Goal: Task Accomplishment & Management: Use online tool/utility

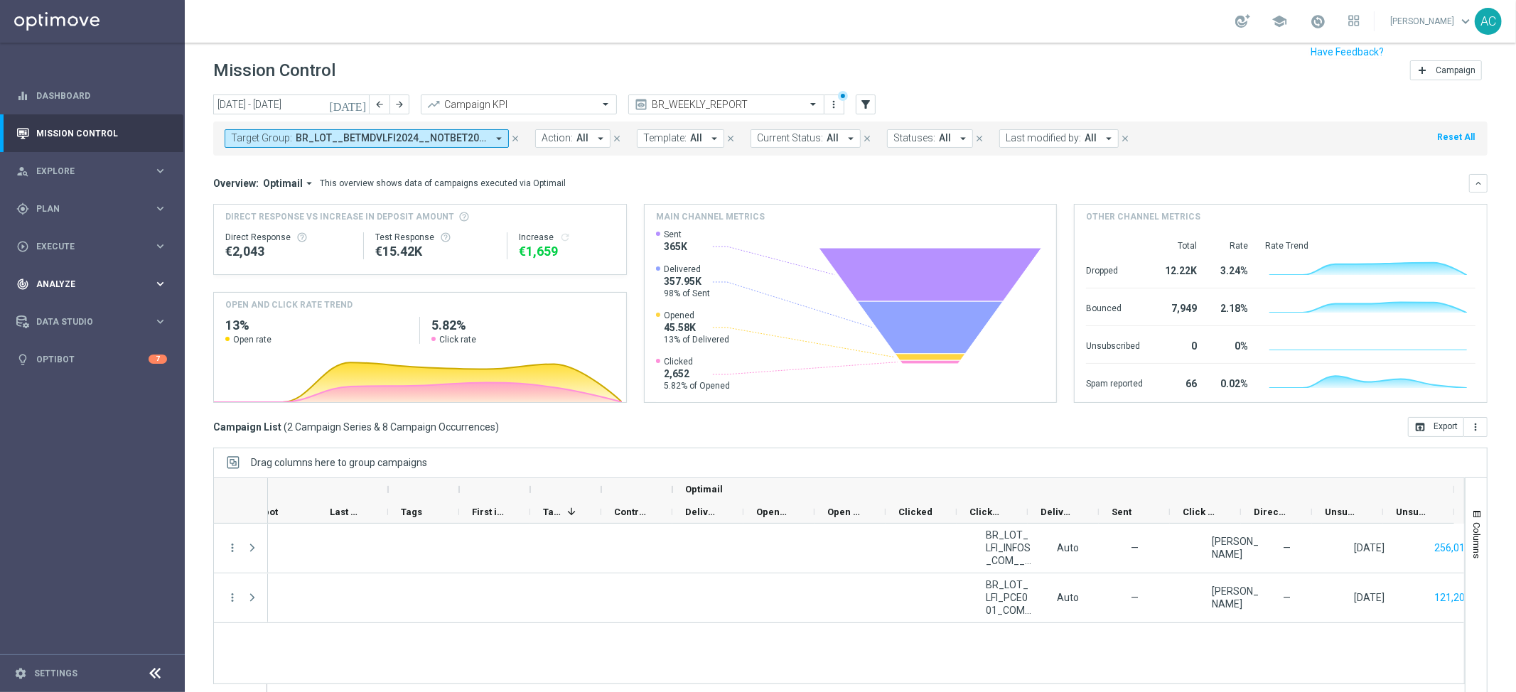
scroll to position [0, 883]
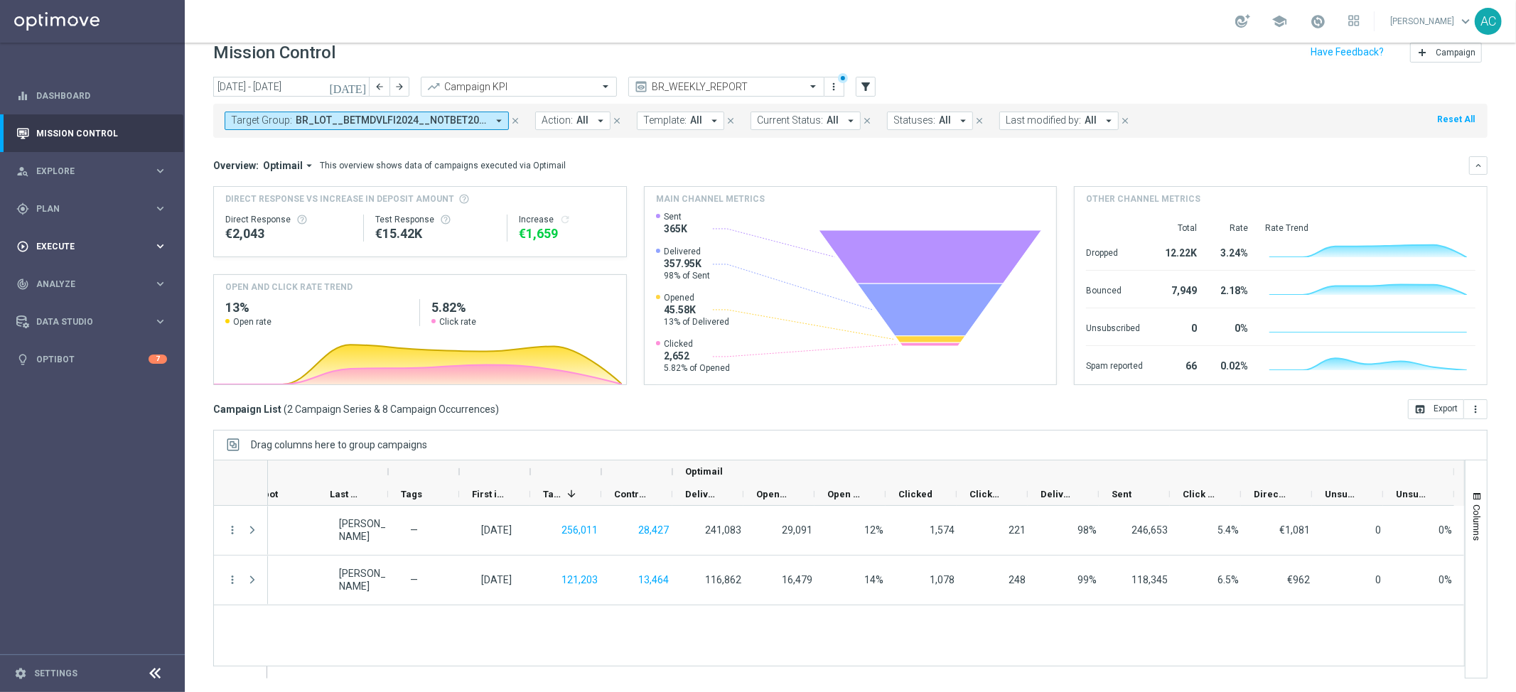
click at [85, 240] on div "play_circle_outline Execute" at bounding box center [84, 246] width 137 height 13
click at [102, 205] on span "Plan" at bounding box center [94, 209] width 117 height 9
click at [87, 284] on span "Templates" at bounding box center [89, 281] width 102 height 9
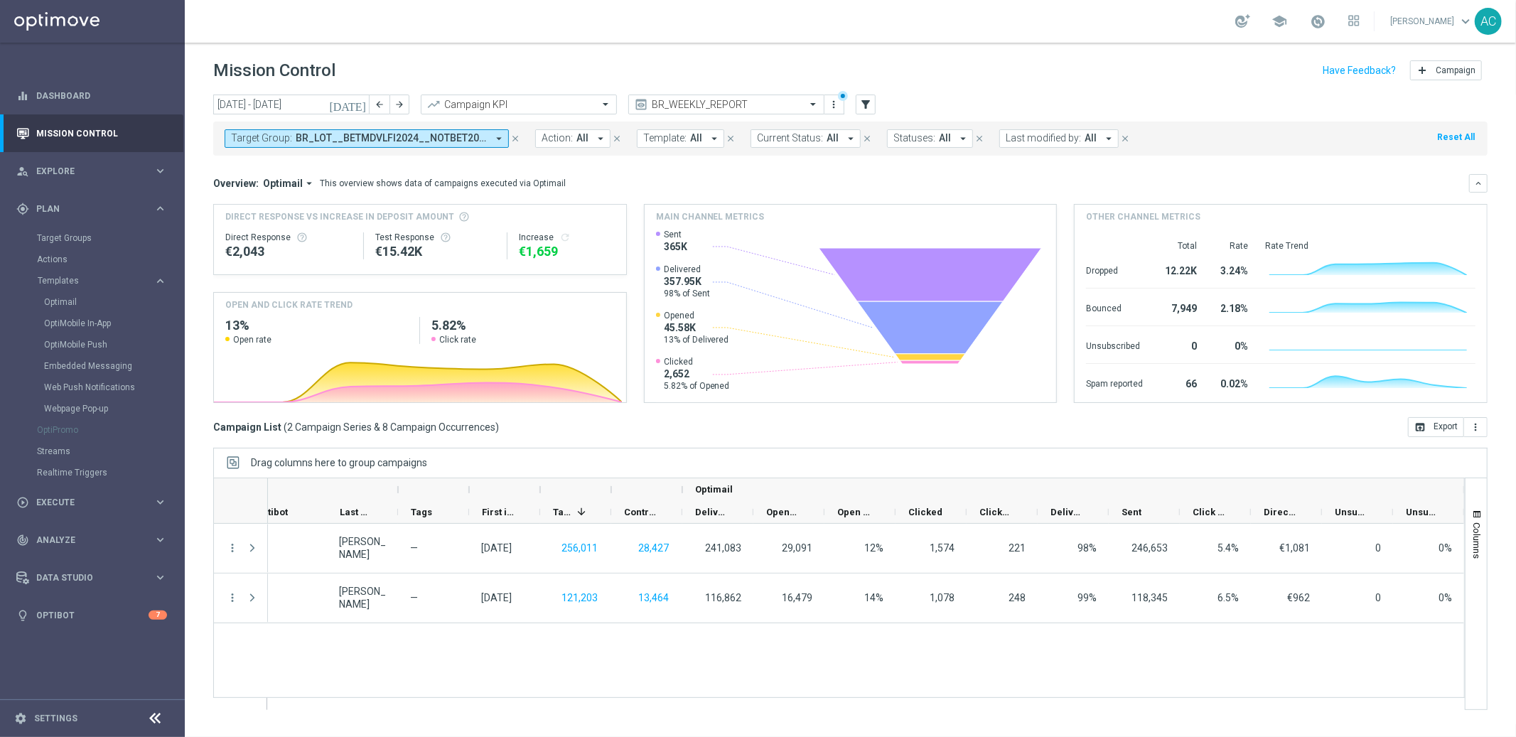
scroll to position [0, 871]
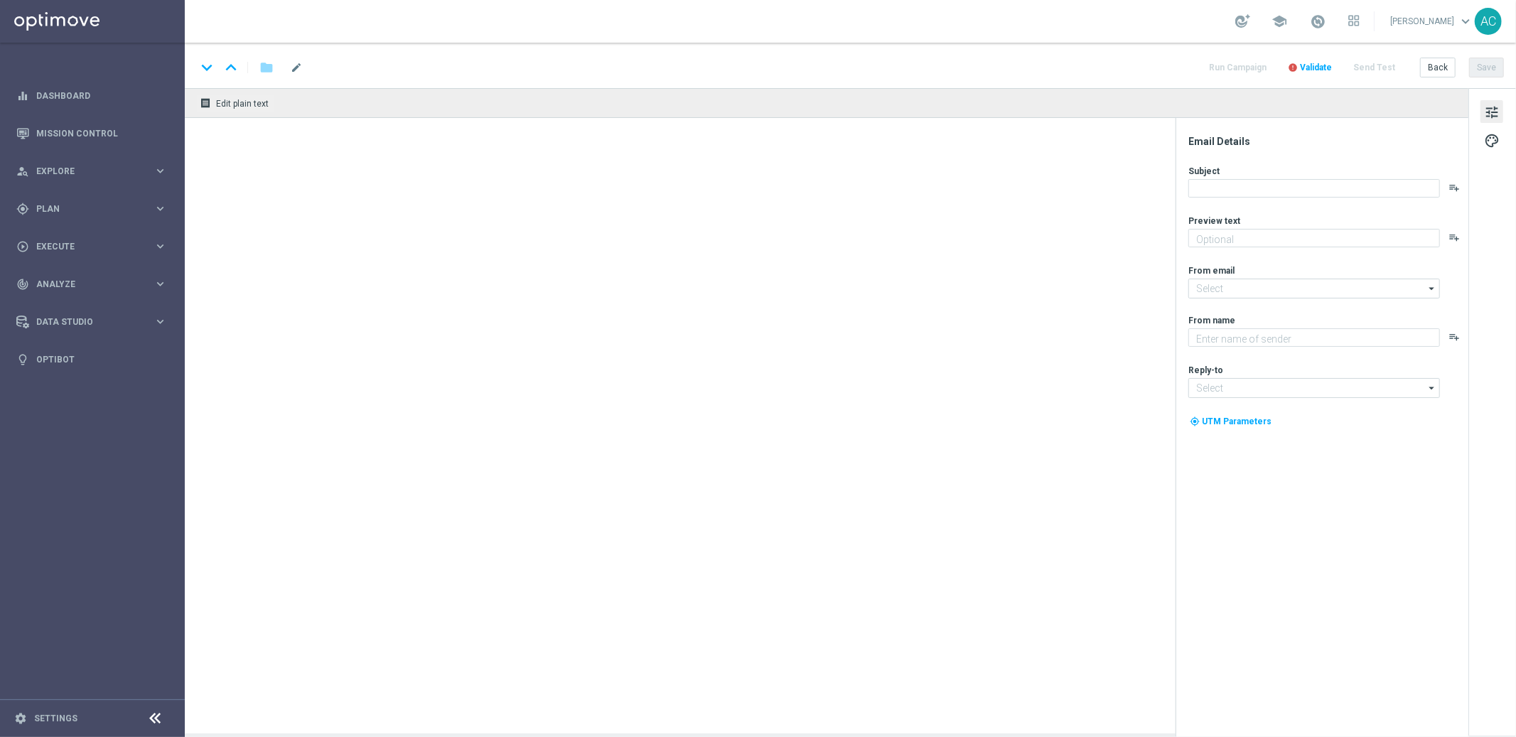
type textarea "Só hoje: leve 3 bilhetes pagando apenas 2!"
type textarea "[DOMAIN_NAME]"
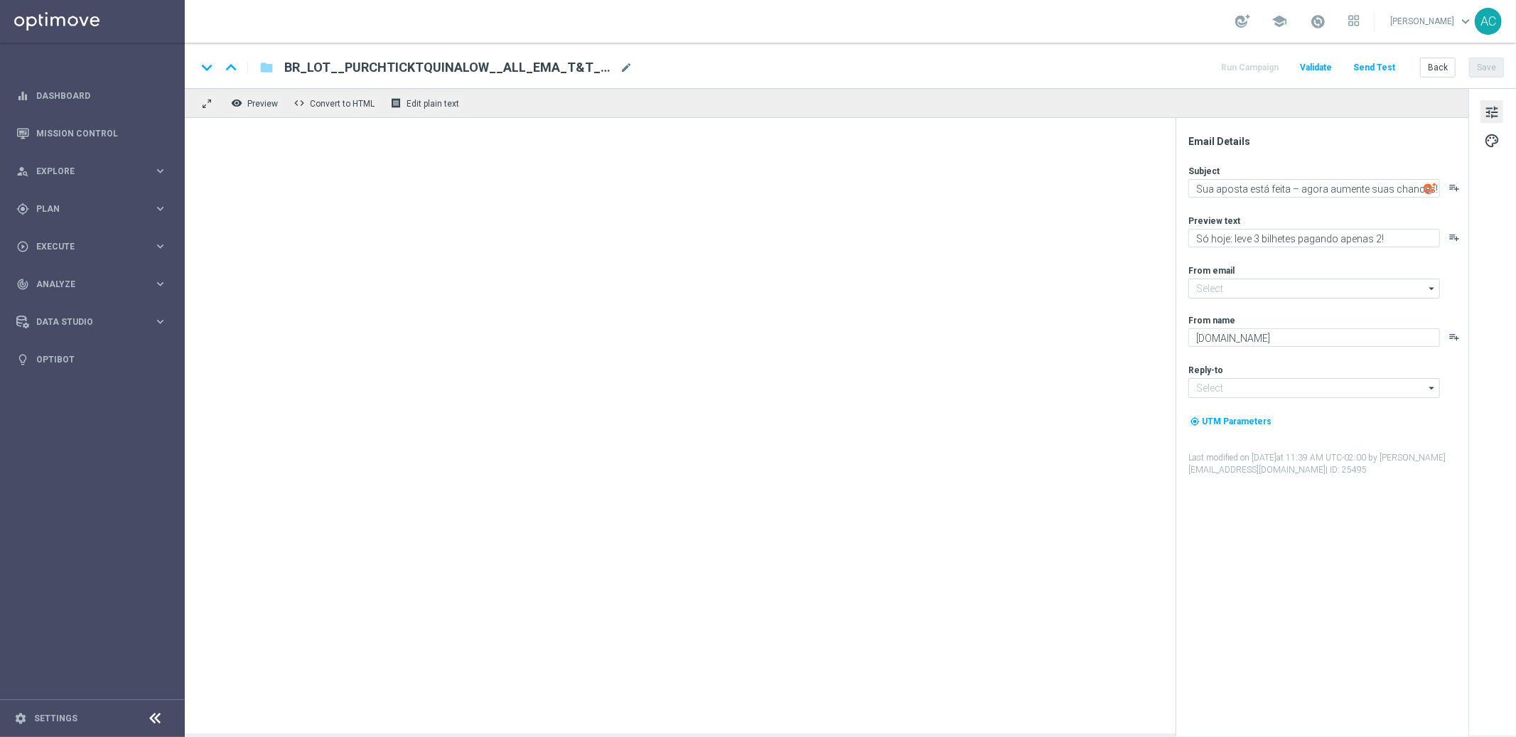
type input "[EMAIL_ADDRESS][DOMAIN_NAME]"
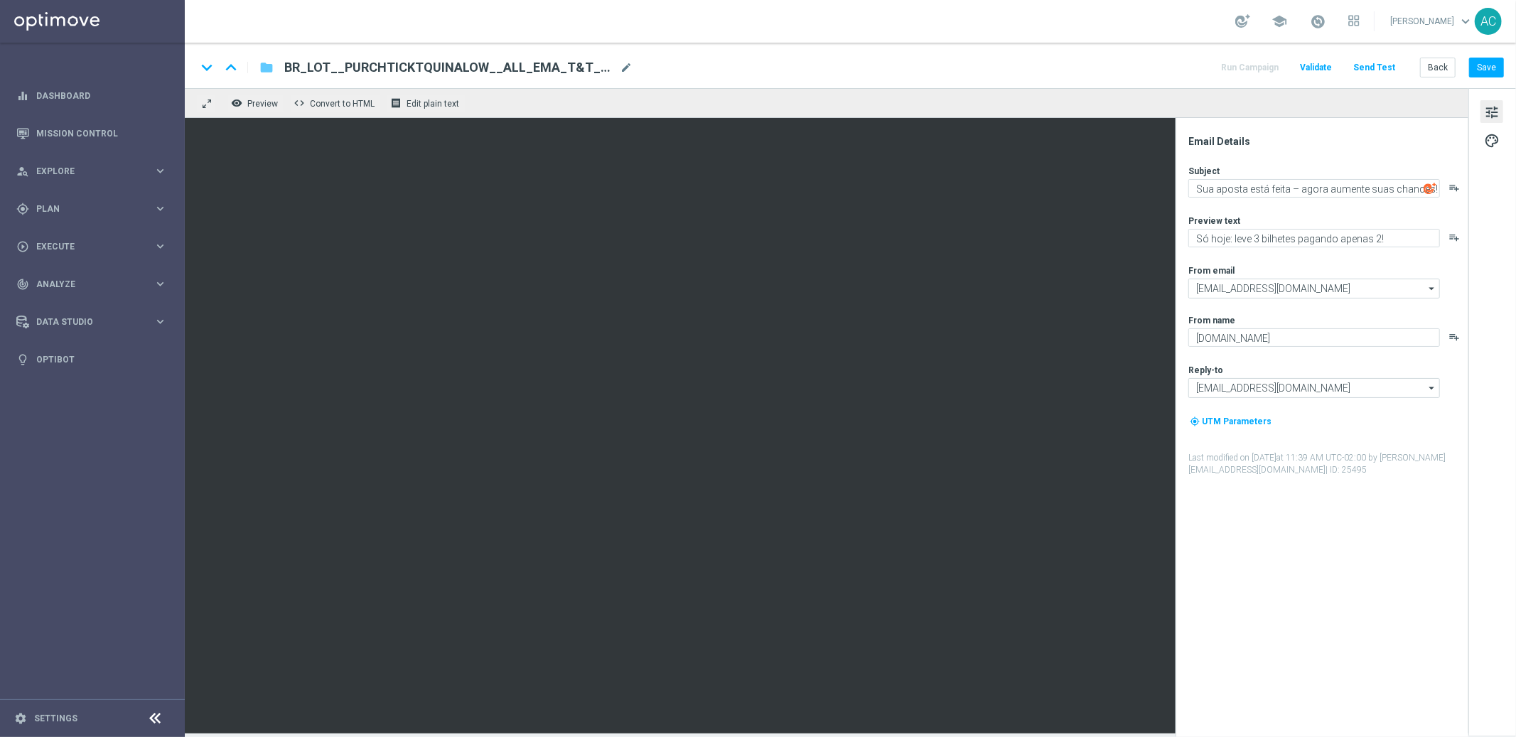
click at [267, 70] on icon "folder" at bounding box center [267, 67] width 14 height 17
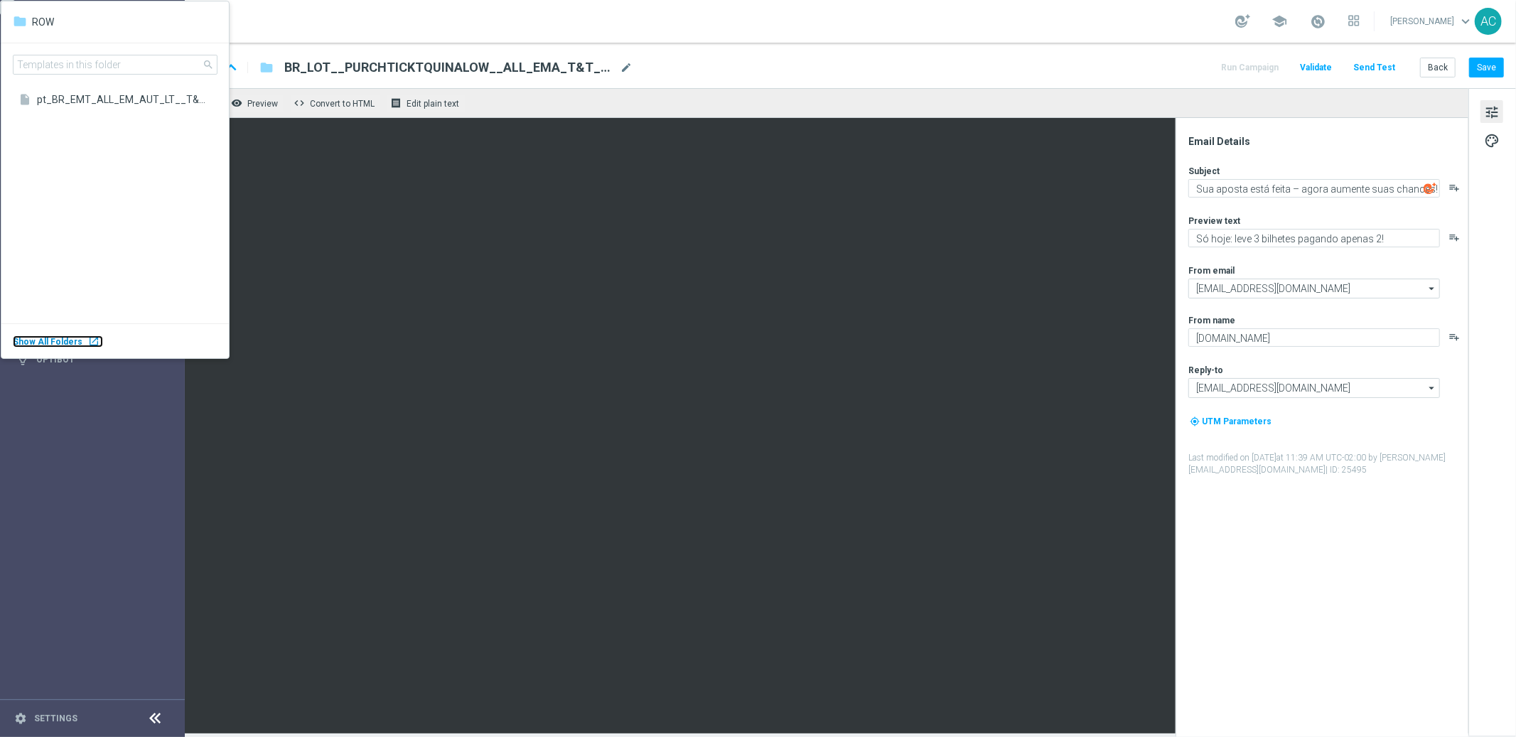
click at [73, 343] on body "equalizer Dashboard Mission Control" at bounding box center [758, 368] width 1516 height 737
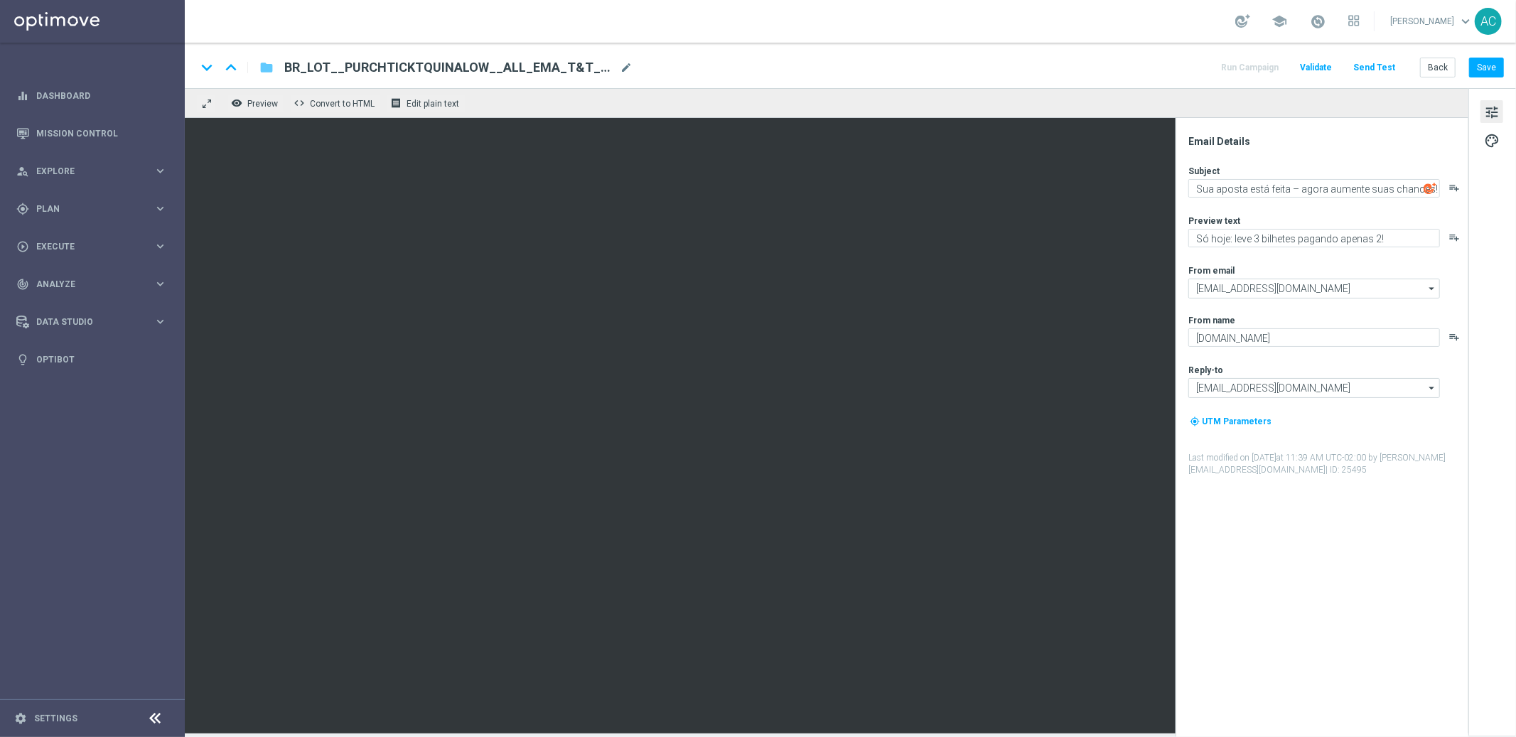
click at [269, 68] on icon "folder" at bounding box center [267, 67] width 14 height 17
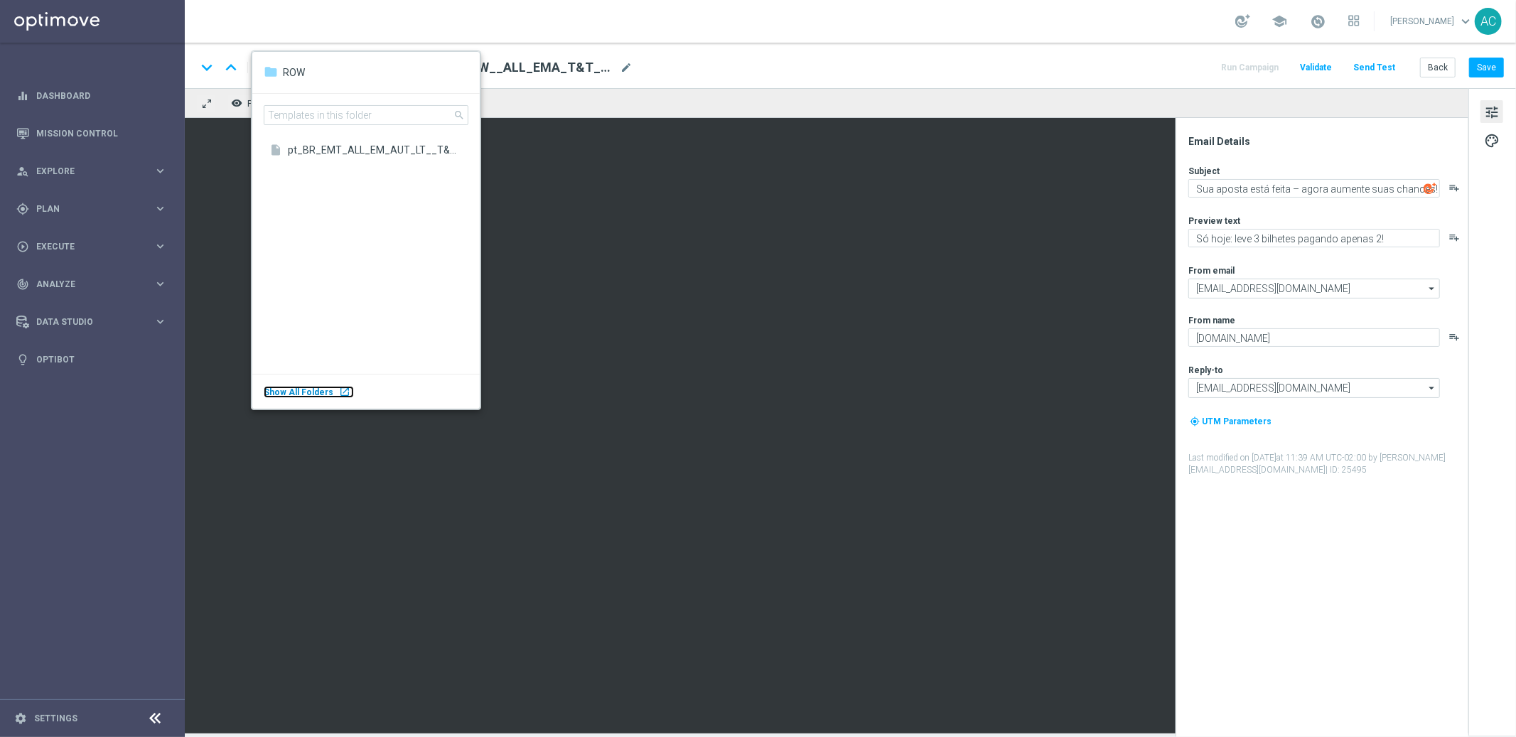
click at [310, 392] on span "Show All Folders" at bounding box center [299, 392] width 70 height 10
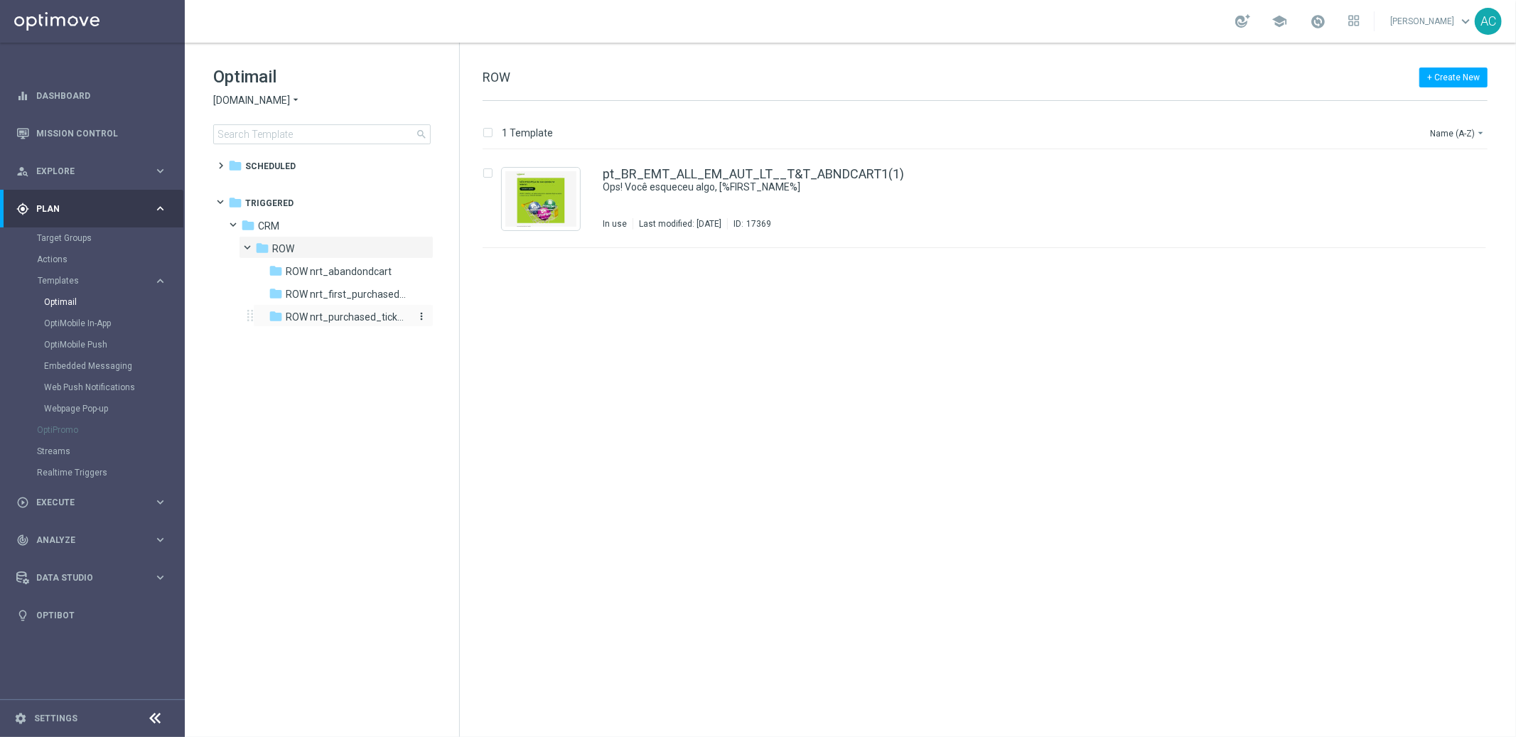
click at [331, 319] on span "ROW nrt_purchased_tickets" at bounding box center [347, 317] width 123 height 13
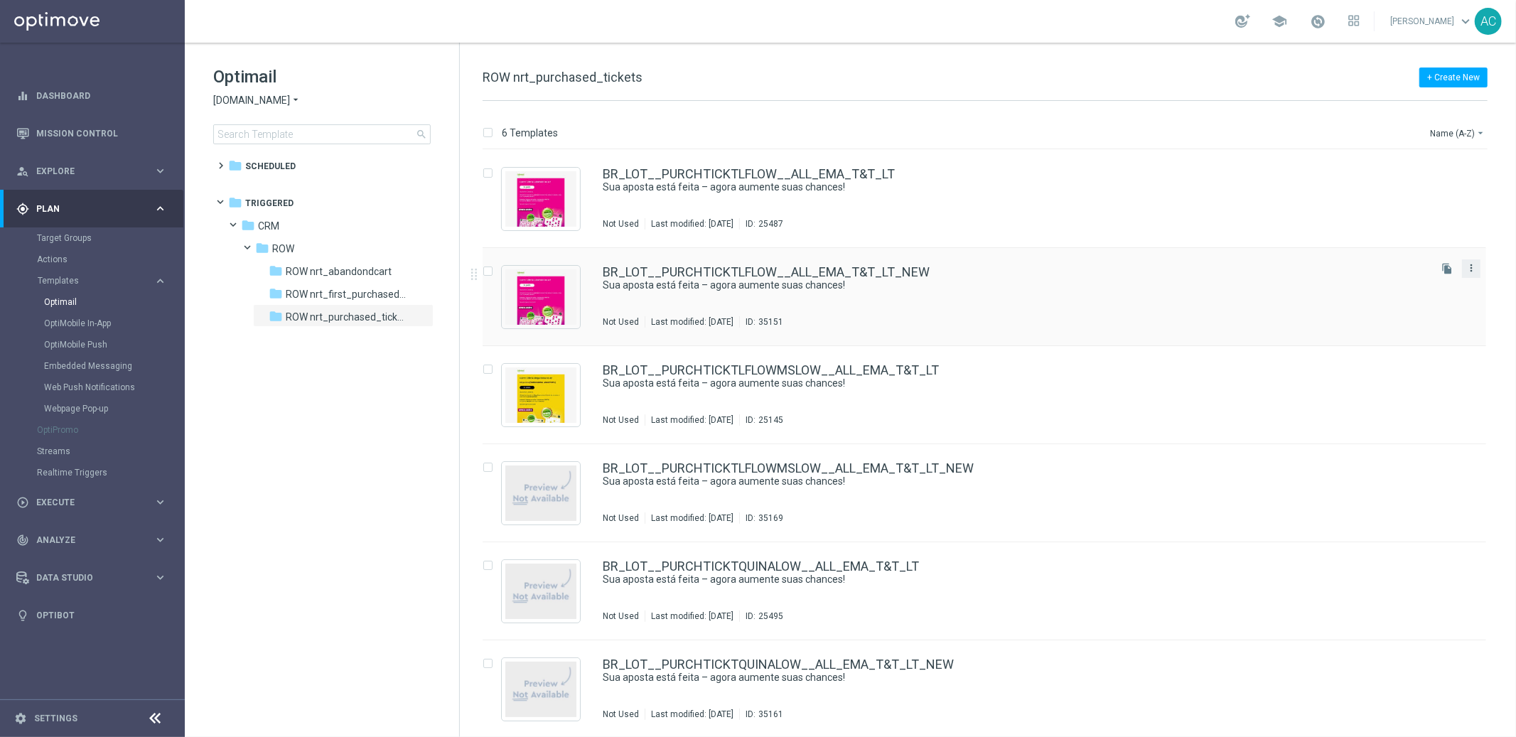
click at [1467, 268] on icon "more_vert" at bounding box center [1471, 267] width 11 height 11
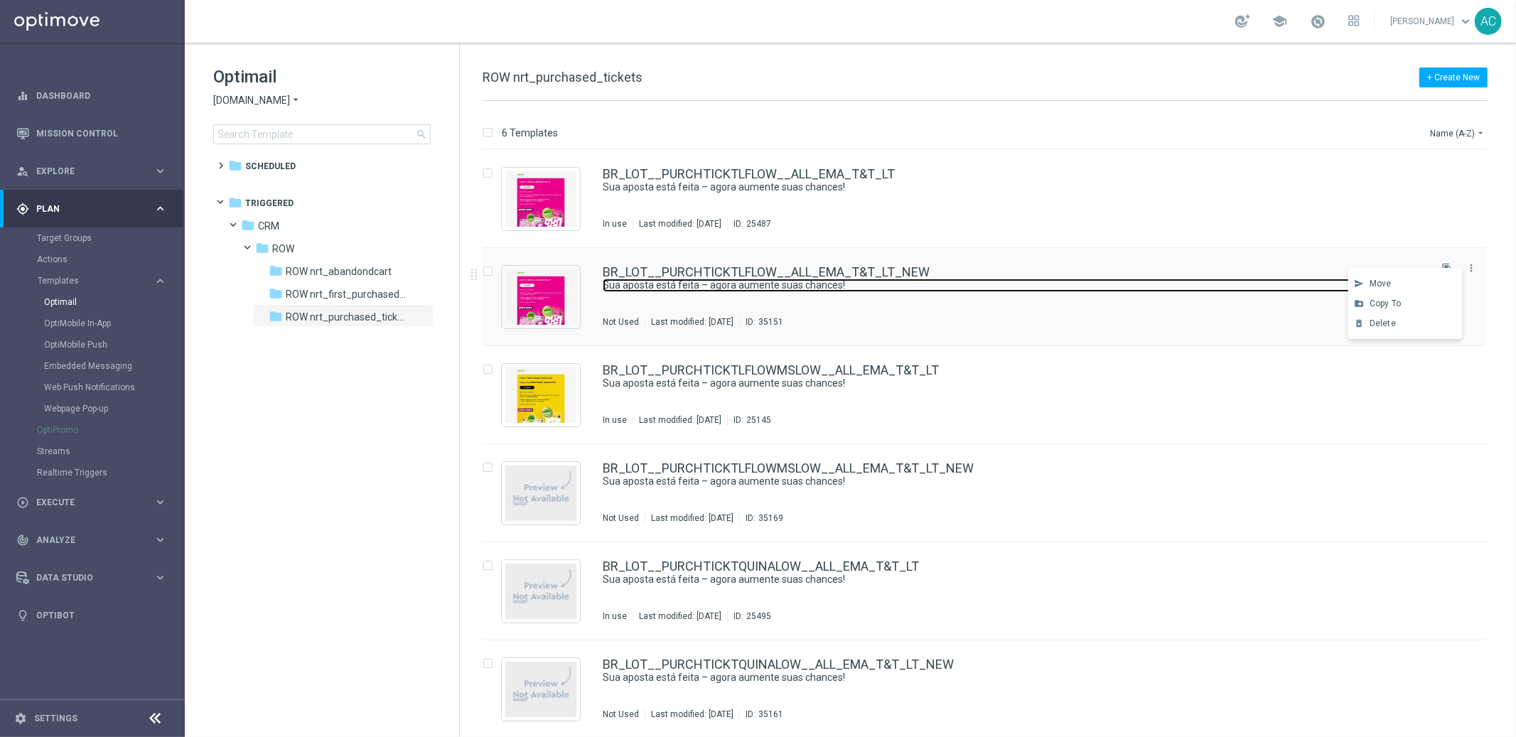
click at [1064, 279] on link "Sua aposta está feita – agora aumente suas chances!" at bounding box center [998, 286] width 791 height 14
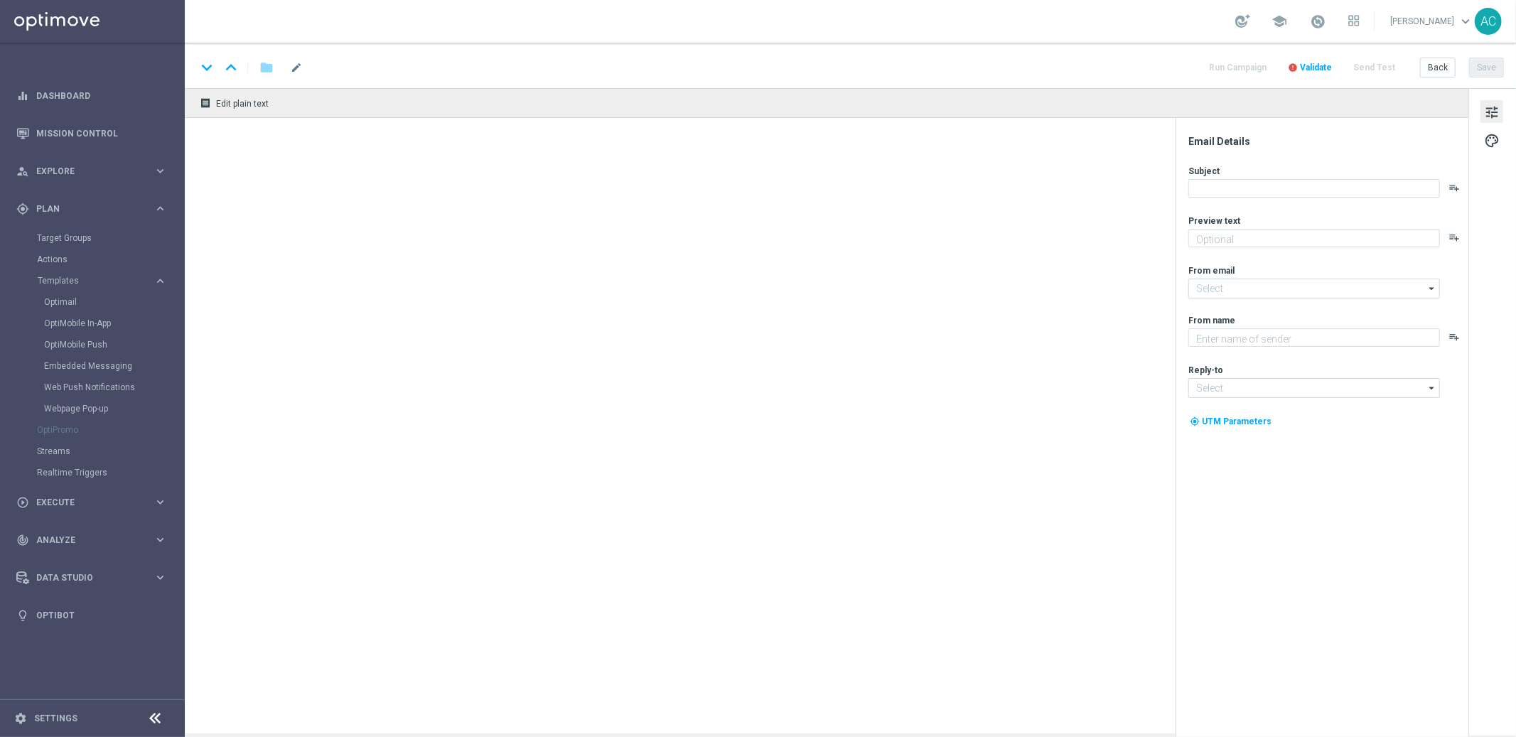
type input "BR_LOT__PURCHTICKTLFLOW__ALL_EMA_T&T_LT_NEW"
type textarea "Só hoje: leve 3 bilhetes pagando apenas 2!"
type input "[EMAIL_ADDRESS][DOMAIN_NAME]"
type textarea "[DOMAIN_NAME]"
type input "[EMAIL_ADDRESS][DOMAIN_NAME]"
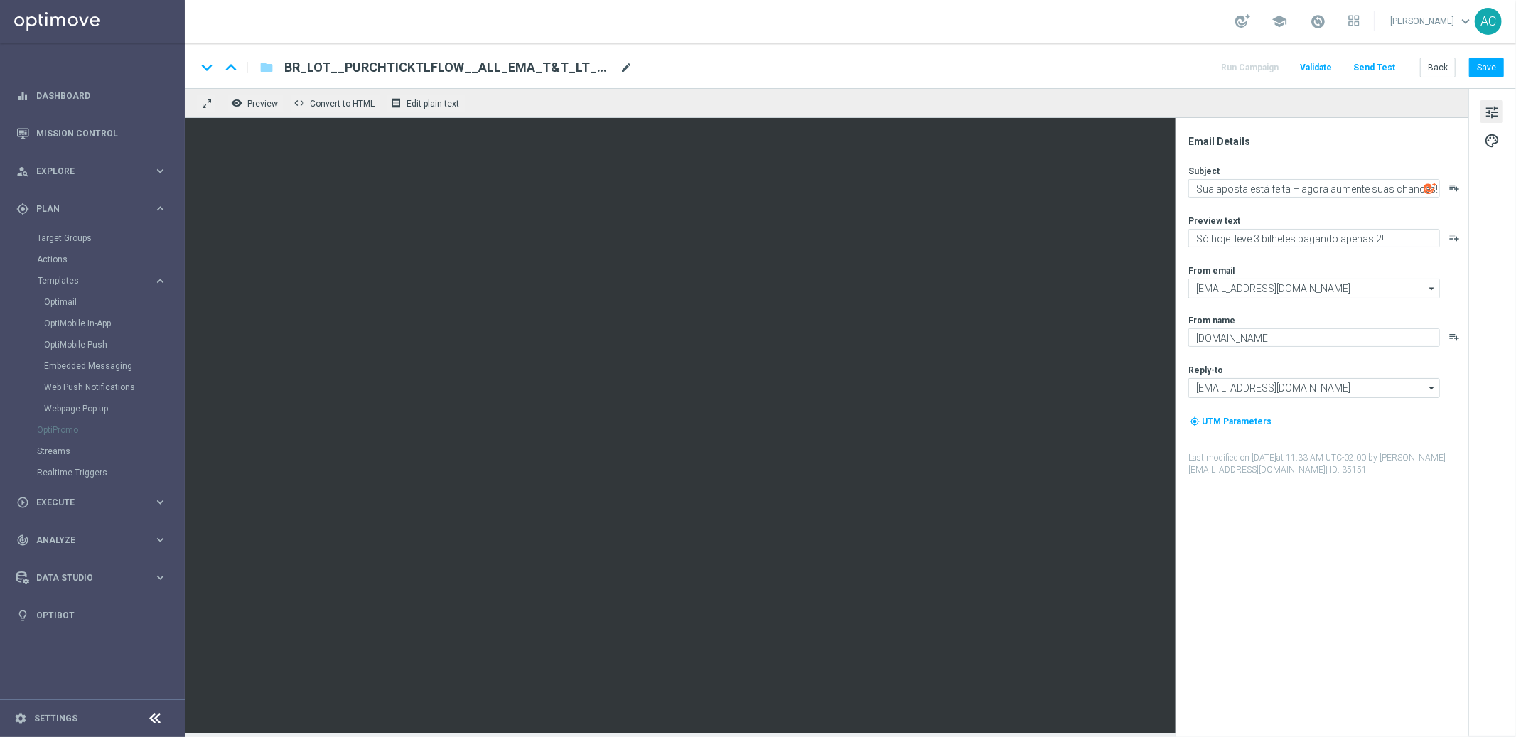
click at [620, 68] on span "mode_edit" at bounding box center [626, 67] width 13 height 13
click at [426, 68] on input "BR_LOT__PURCHTICKTLFLOW__ALL_EMA_T&T_LT" at bounding box center [460, 67] width 353 height 18
type input "BR_LOT__PURCHTICKTLFLOW2__ALL_EMA_T&T_LT"
click at [758, 70] on div "keyboard_arrow_down keyboard_arrow_up folder BR_LOT__PURCHTICKTLFLOW2__ALL_EMA_…" at bounding box center [850, 67] width 1308 height 18
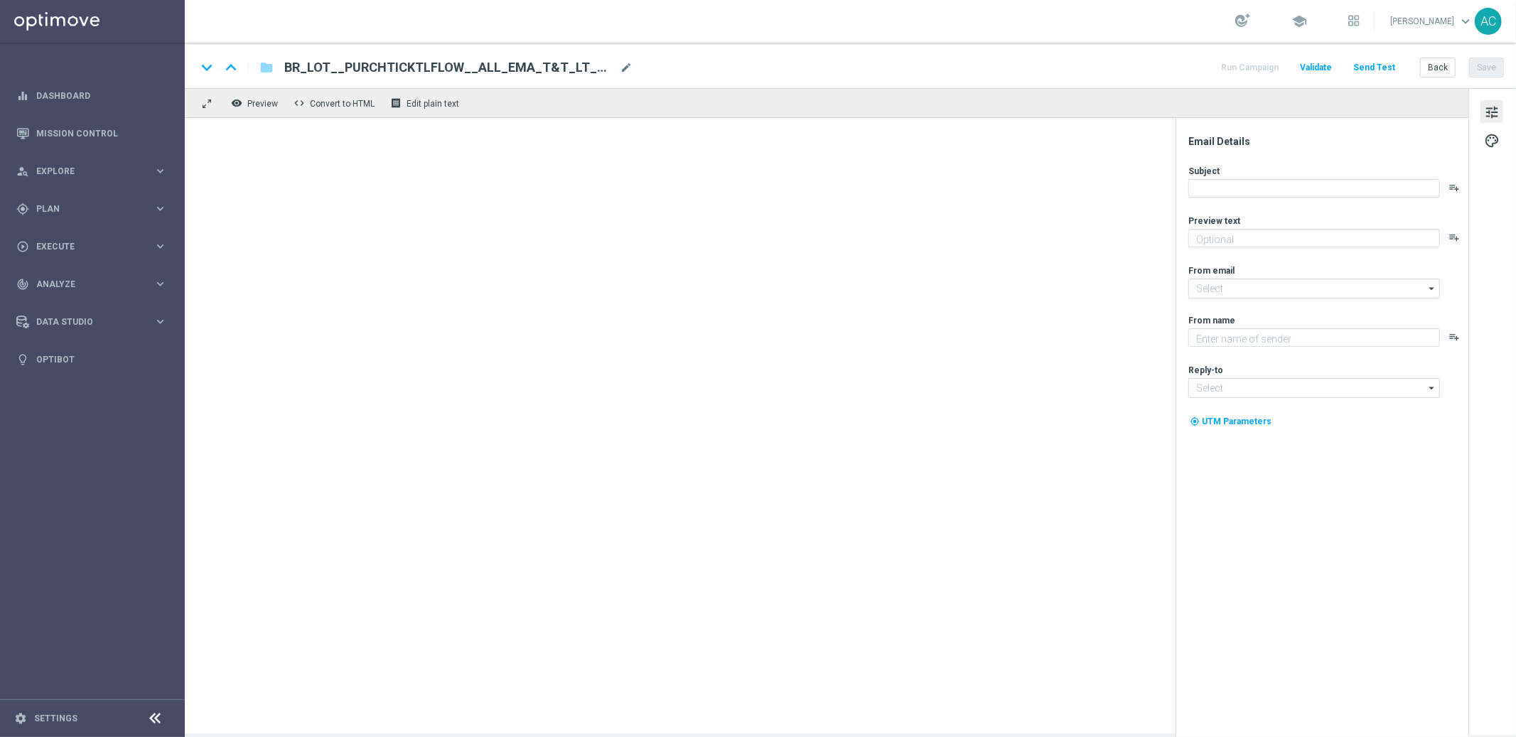
type textarea "Só hoje: leve 3 bilhetes pagando apenas 2!"
type input "[EMAIL_ADDRESS][DOMAIN_NAME]"
type textarea "[DOMAIN_NAME]"
type input "[EMAIL_ADDRESS][DOMAIN_NAME]"
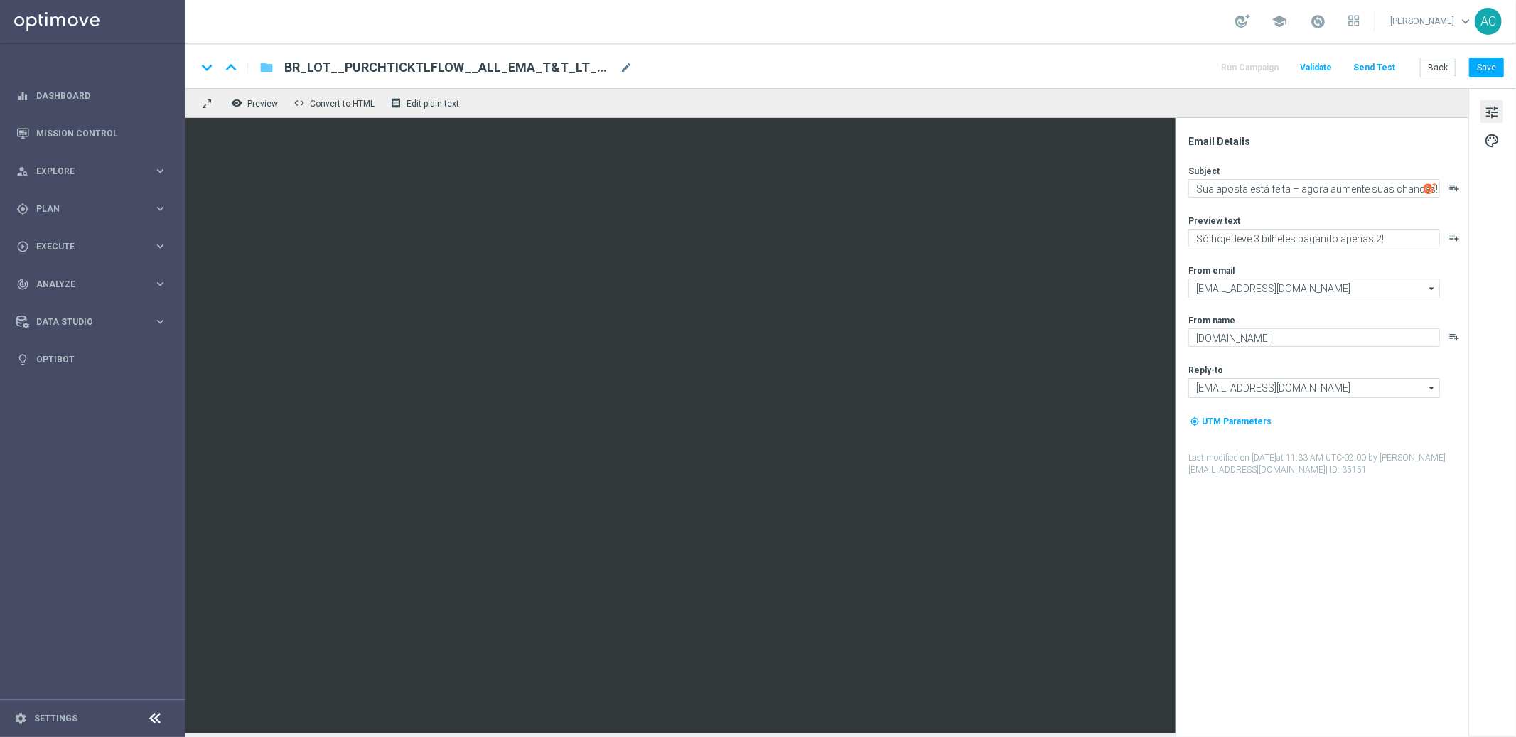
click at [265, 67] on icon "folder" at bounding box center [267, 67] width 14 height 17
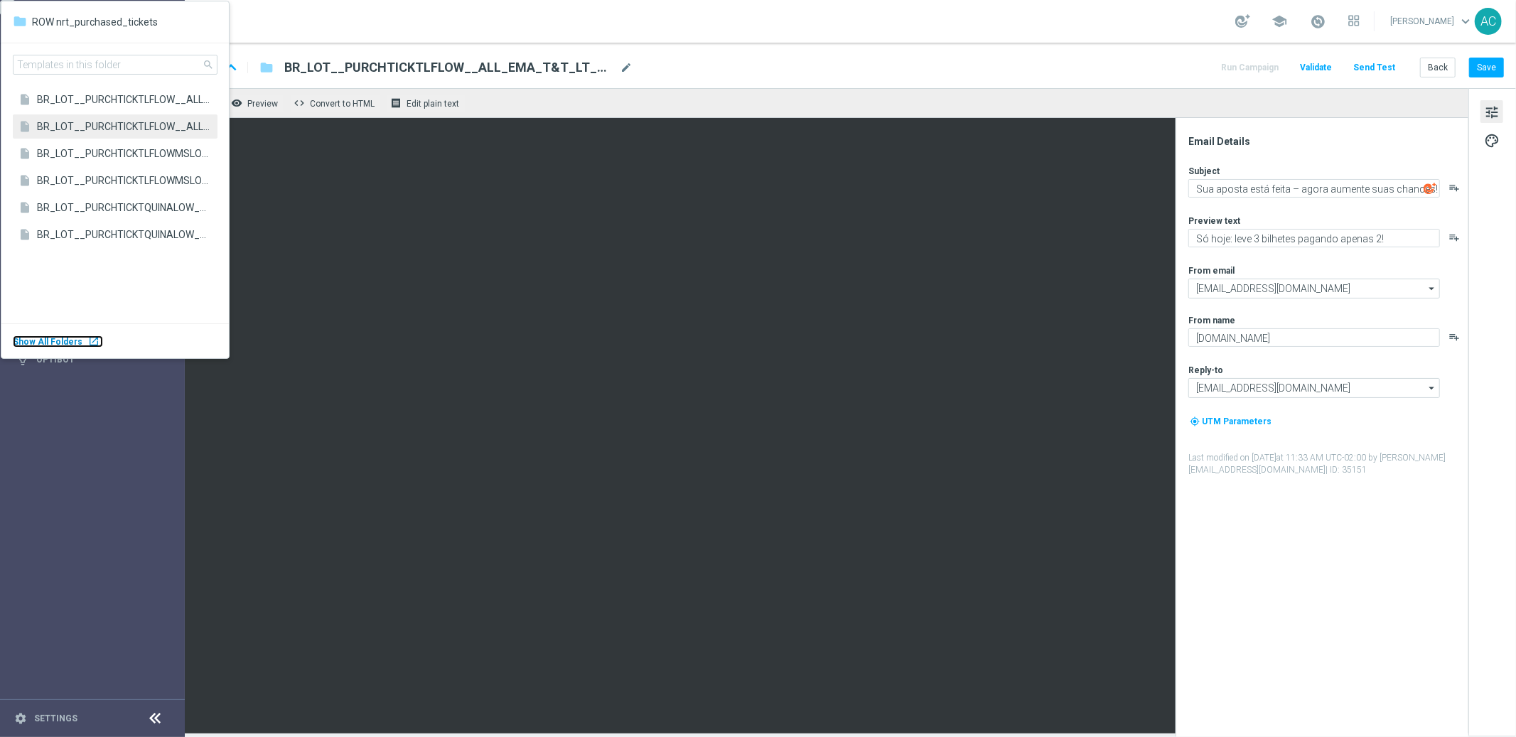
click at [85, 343] on body "equalizer Dashboard Mission Control" at bounding box center [758, 368] width 1516 height 737
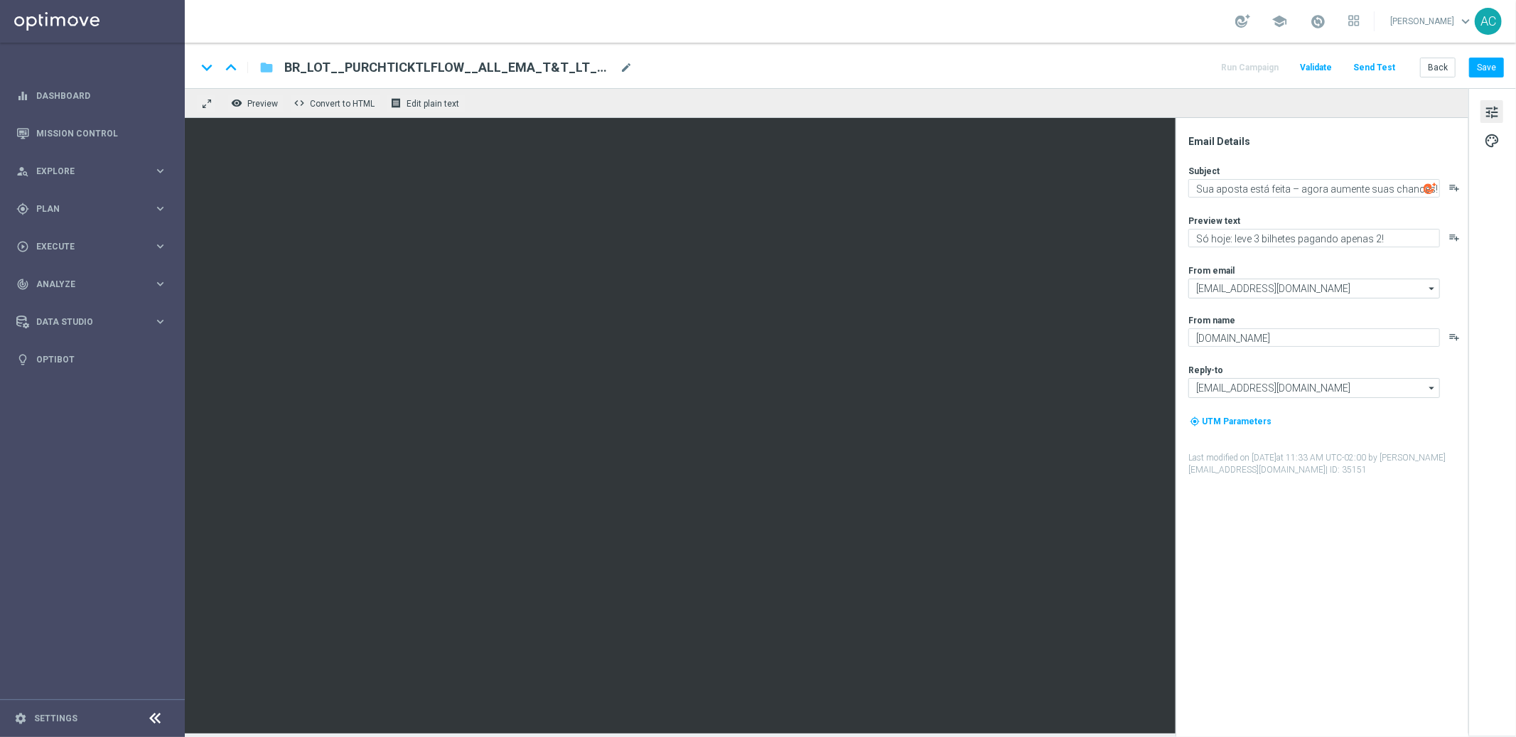
click at [263, 69] on icon "folder" at bounding box center [267, 67] width 14 height 17
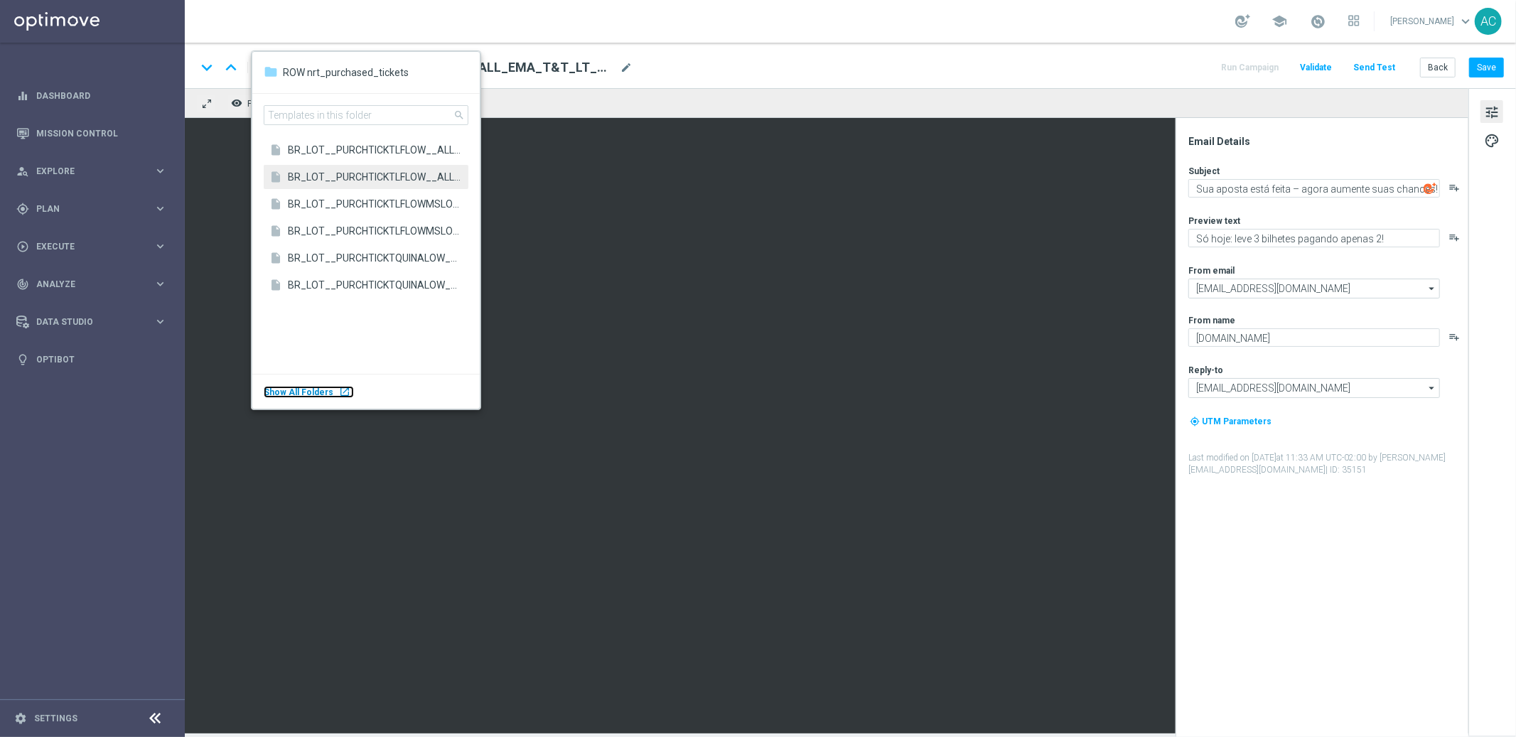
click at [330, 392] on div "Show All Folders launch" at bounding box center [309, 392] width 90 height 12
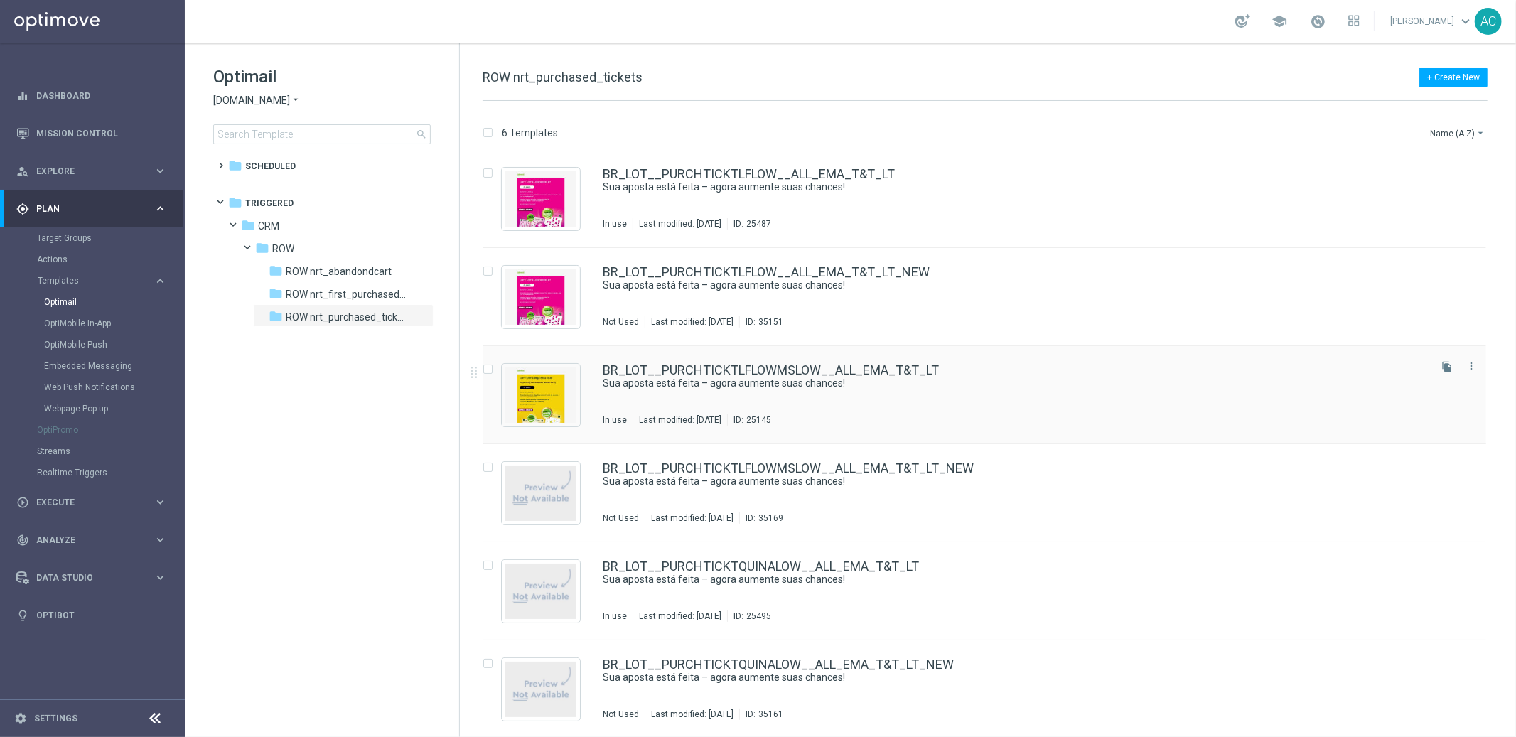
scroll to position [1, 0]
click at [339, 296] on span "ROW nrt_first_purchased_tickets" at bounding box center [347, 294] width 123 height 13
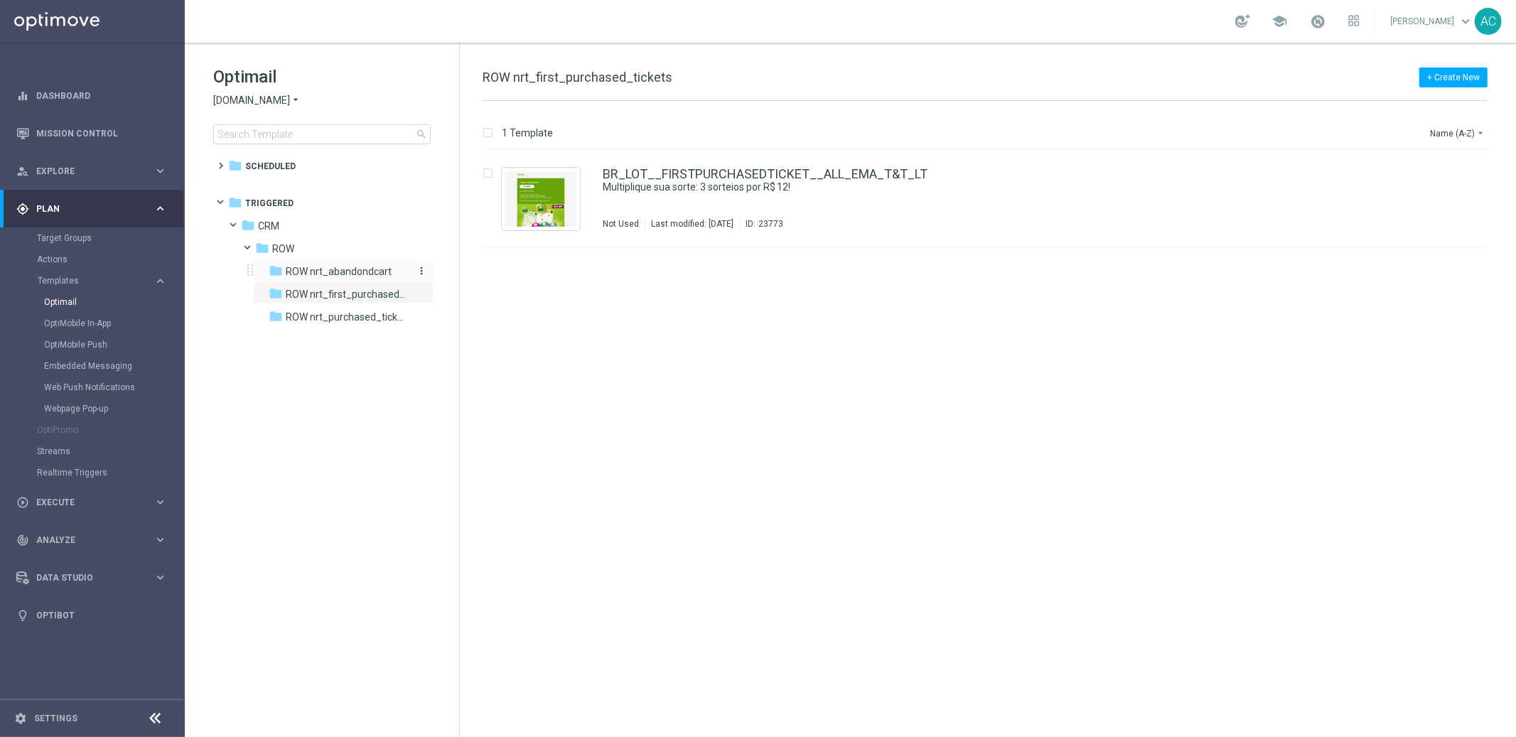
click at [358, 267] on span "ROW nrt_abandondcart" at bounding box center [339, 271] width 106 height 13
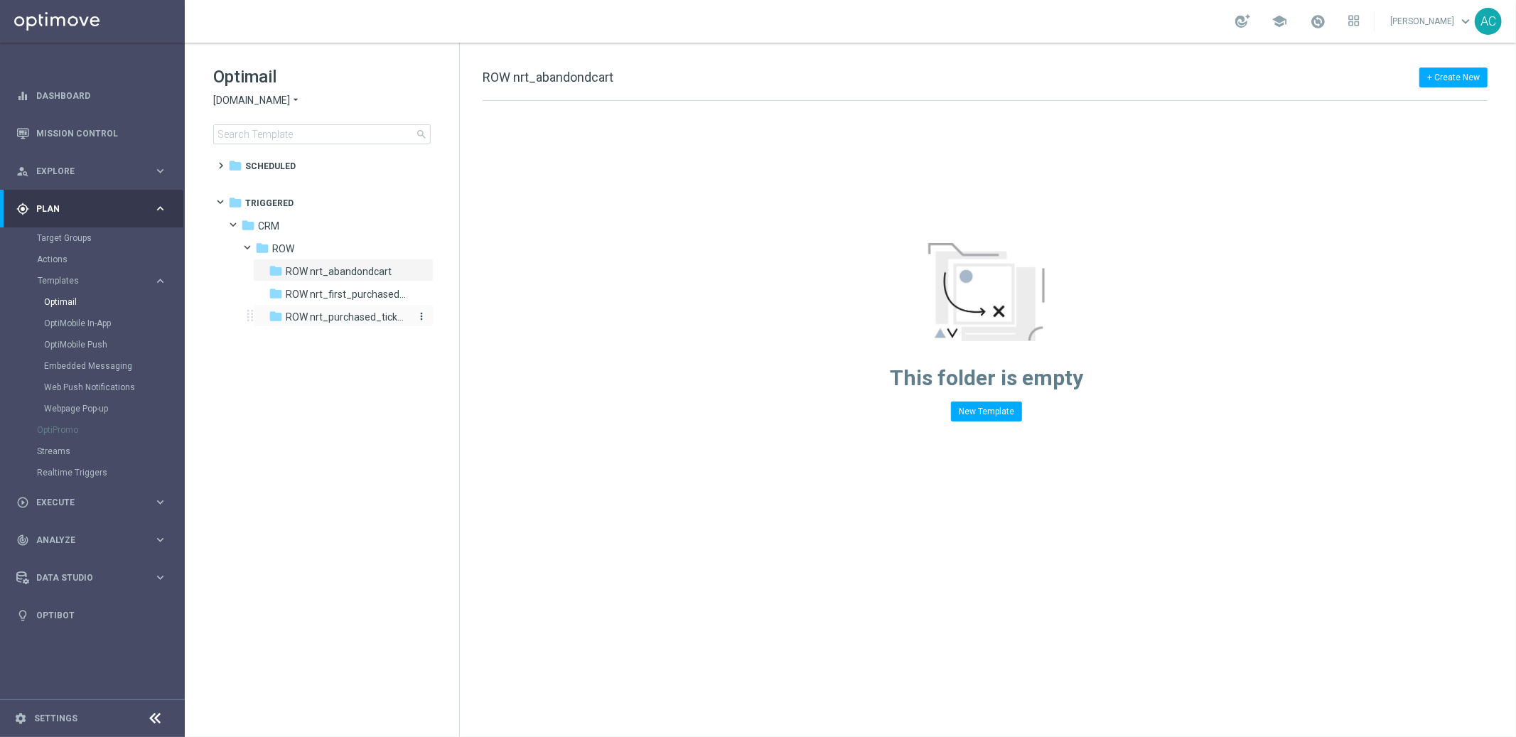
click at [342, 314] on span "ROW nrt_purchased_tickets" at bounding box center [347, 317] width 123 height 13
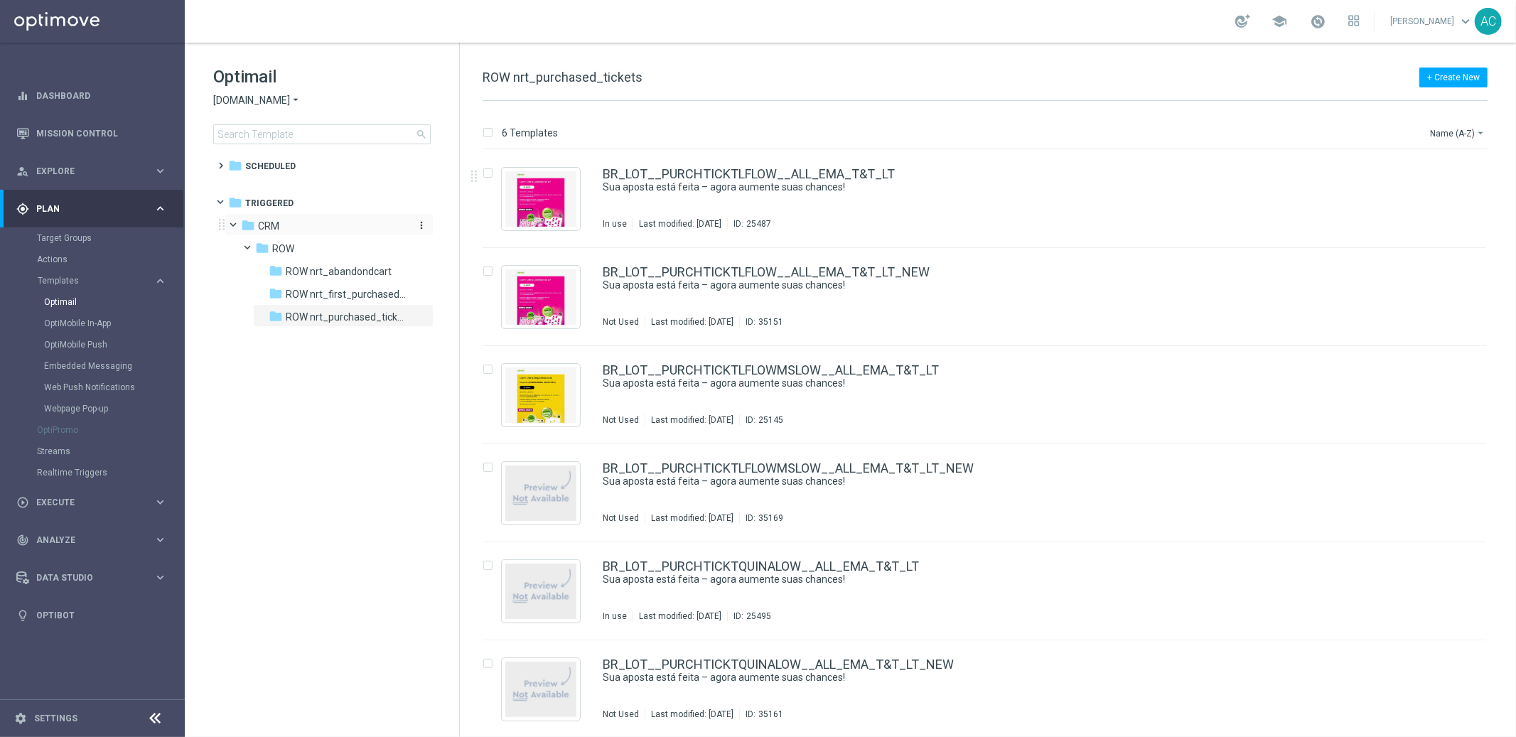
click at [280, 227] on div "folder CRM" at bounding box center [323, 226] width 164 height 16
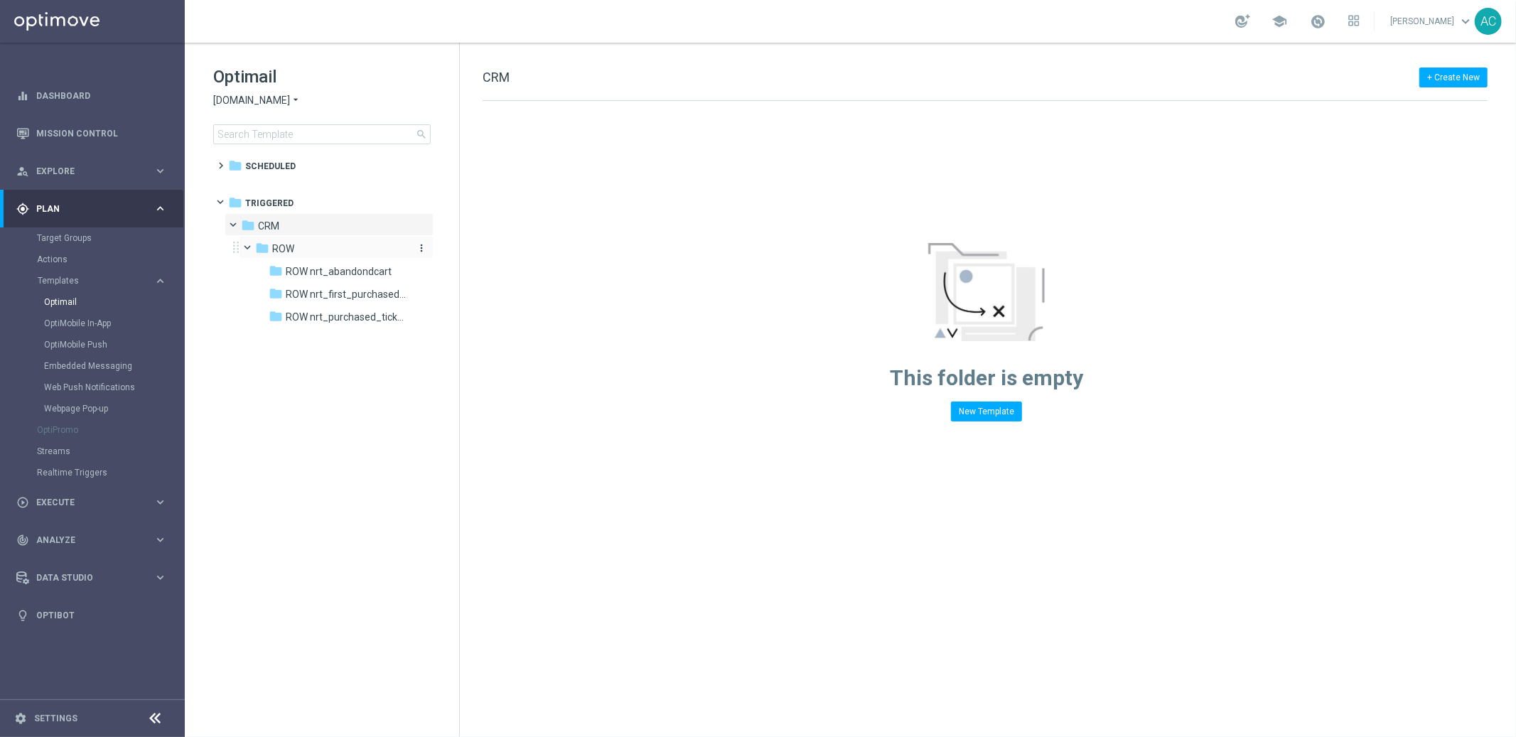
click at [286, 246] on span "ROW" at bounding box center [283, 248] width 22 height 13
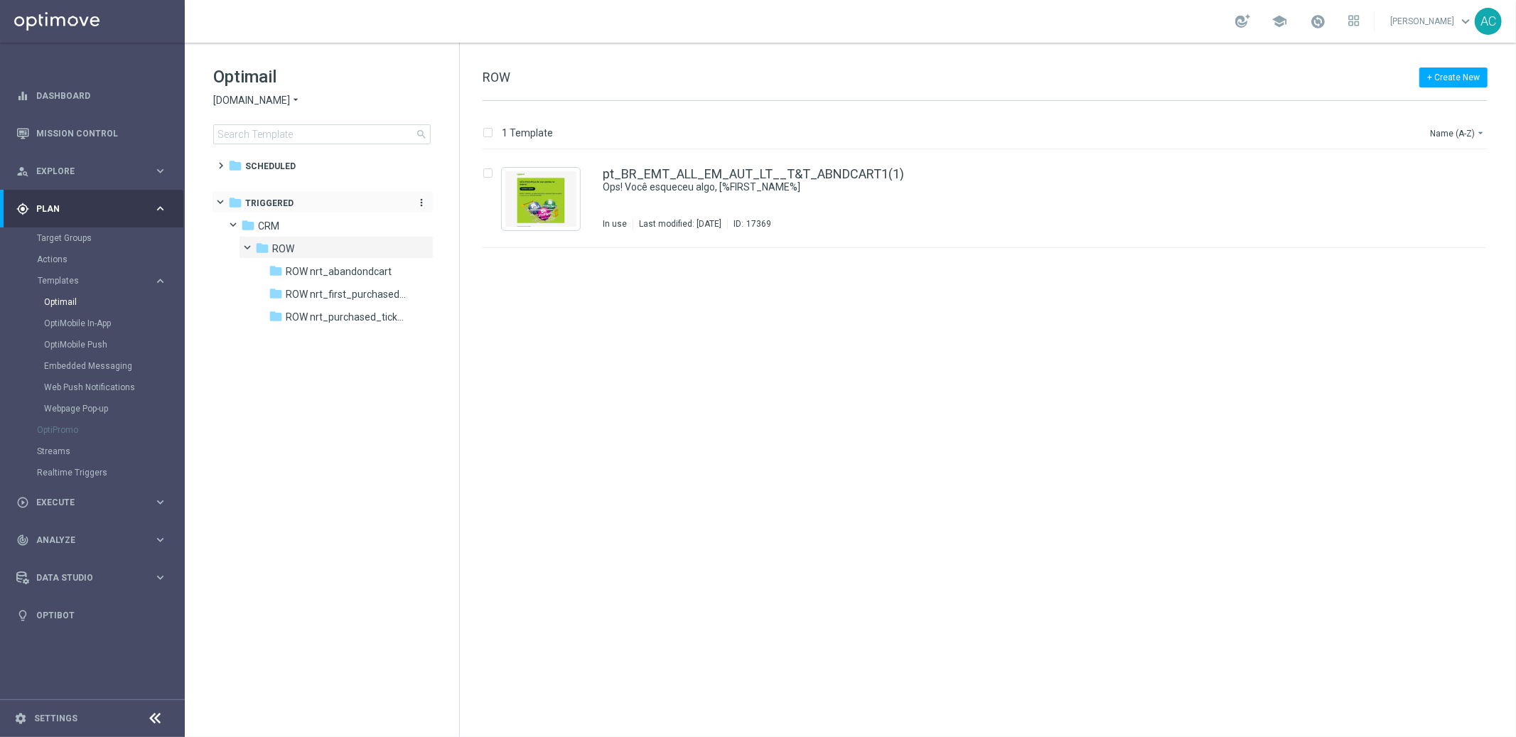
click at [253, 203] on span "Triggered" at bounding box center [269, 203] width 48 height 13
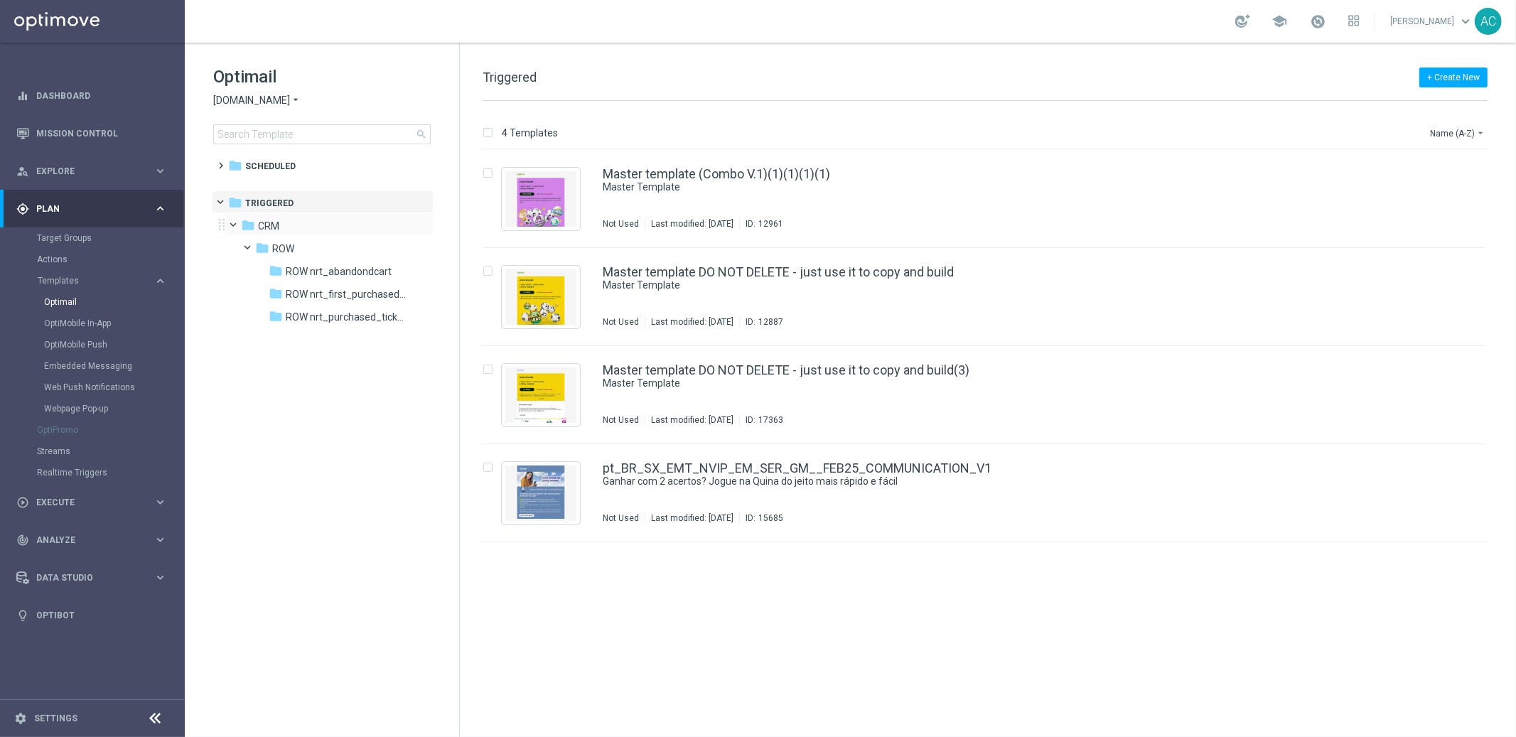
click at [278, 235] on div "folder CRM more_vert" at bounding box center [329, 224] width 209 height 23
click at [291, 252] on span "ROW" at bounding box center [283, 248] width 22 height 13
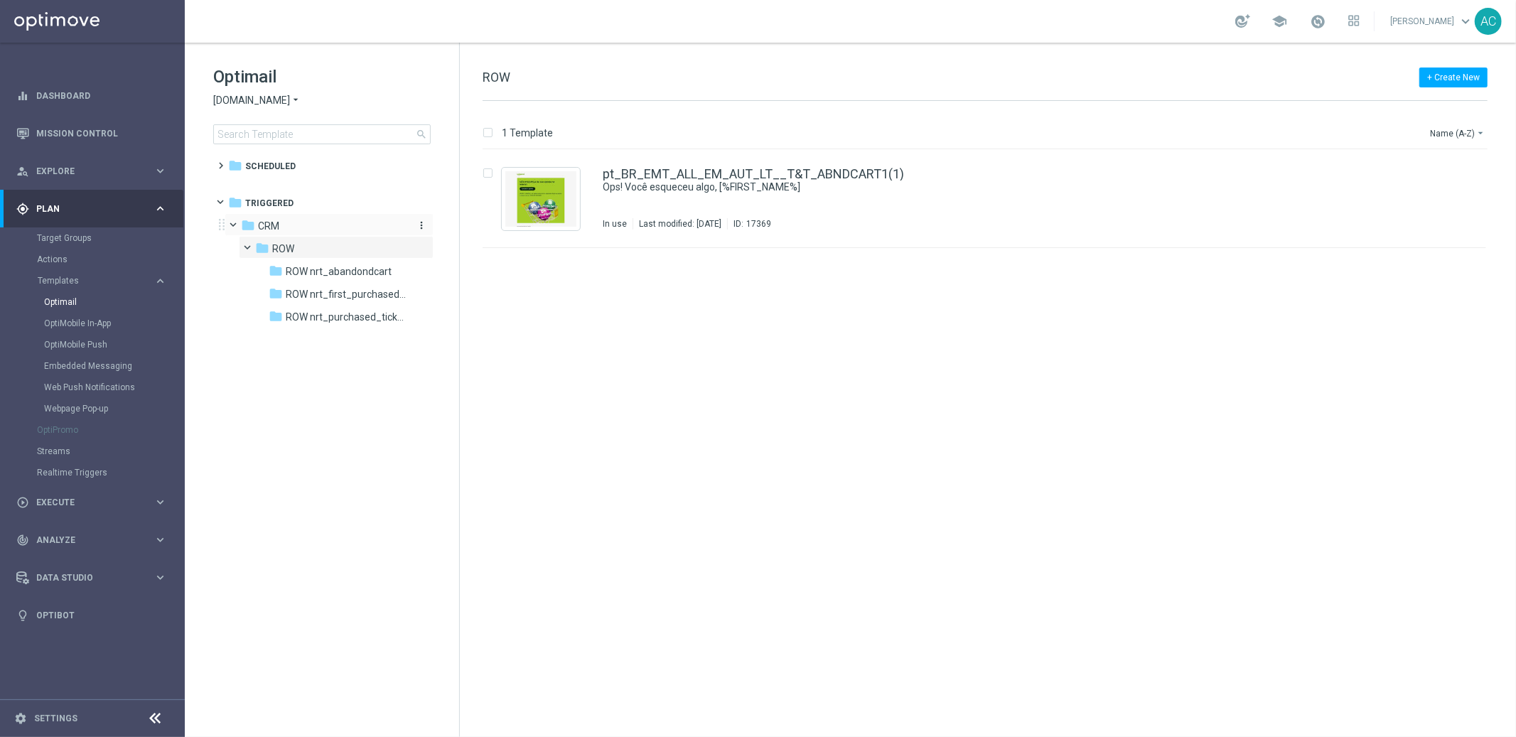
click at [282, 225] on div "folder CRM" at bounding box center [323, 226] width 164 height 16
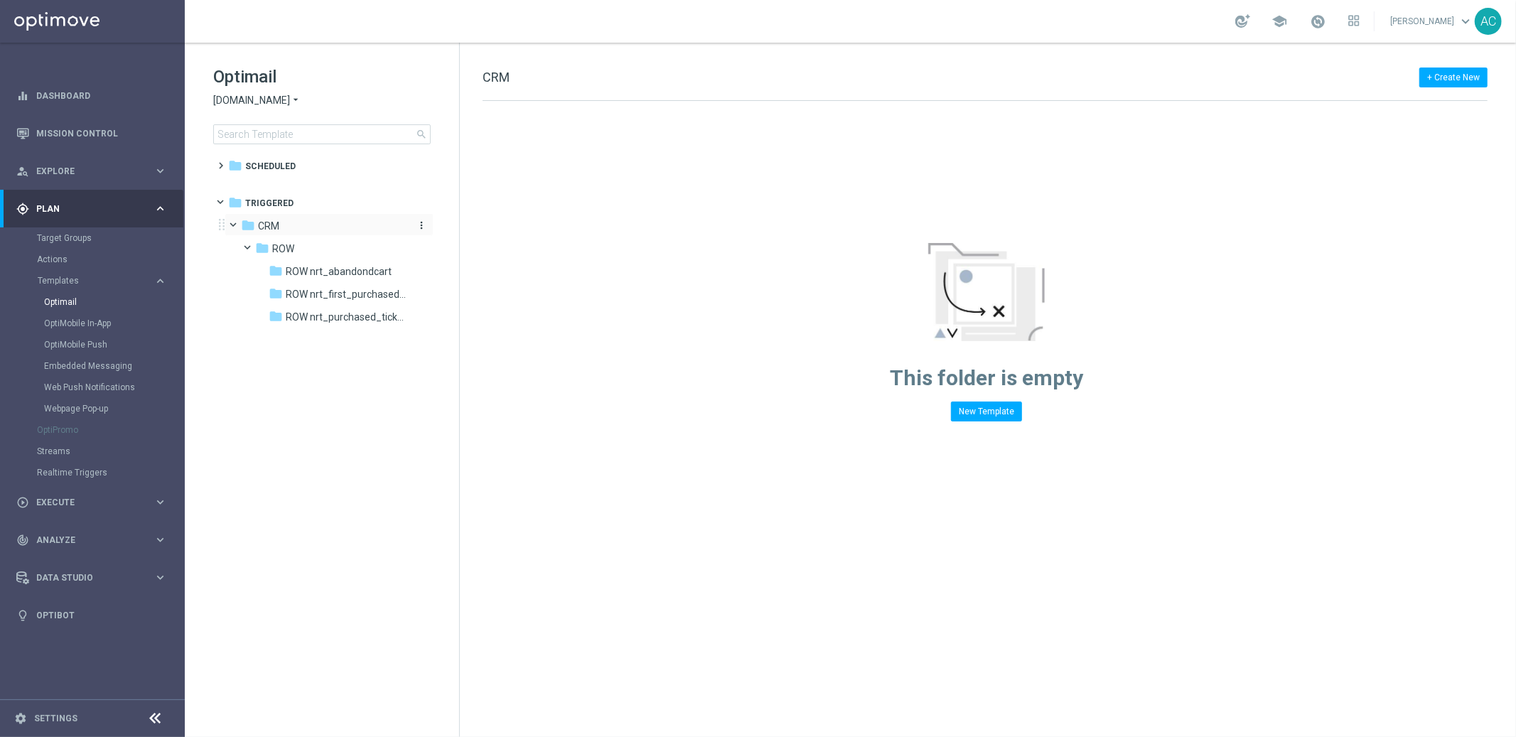
click at [283, 225] on div "folder CRM" at bounding box center [323, 226] width 164 height 16
click at [292, 223] on div "folder CRM" at bounding box center [323, 226] width 164 height 16
click at [222, 160] on span at bounding box center [218, 159] width 6 height 6
click at [277, 213] on span "IP Warmup" at bounding box center [281, 211] width 49 height 13
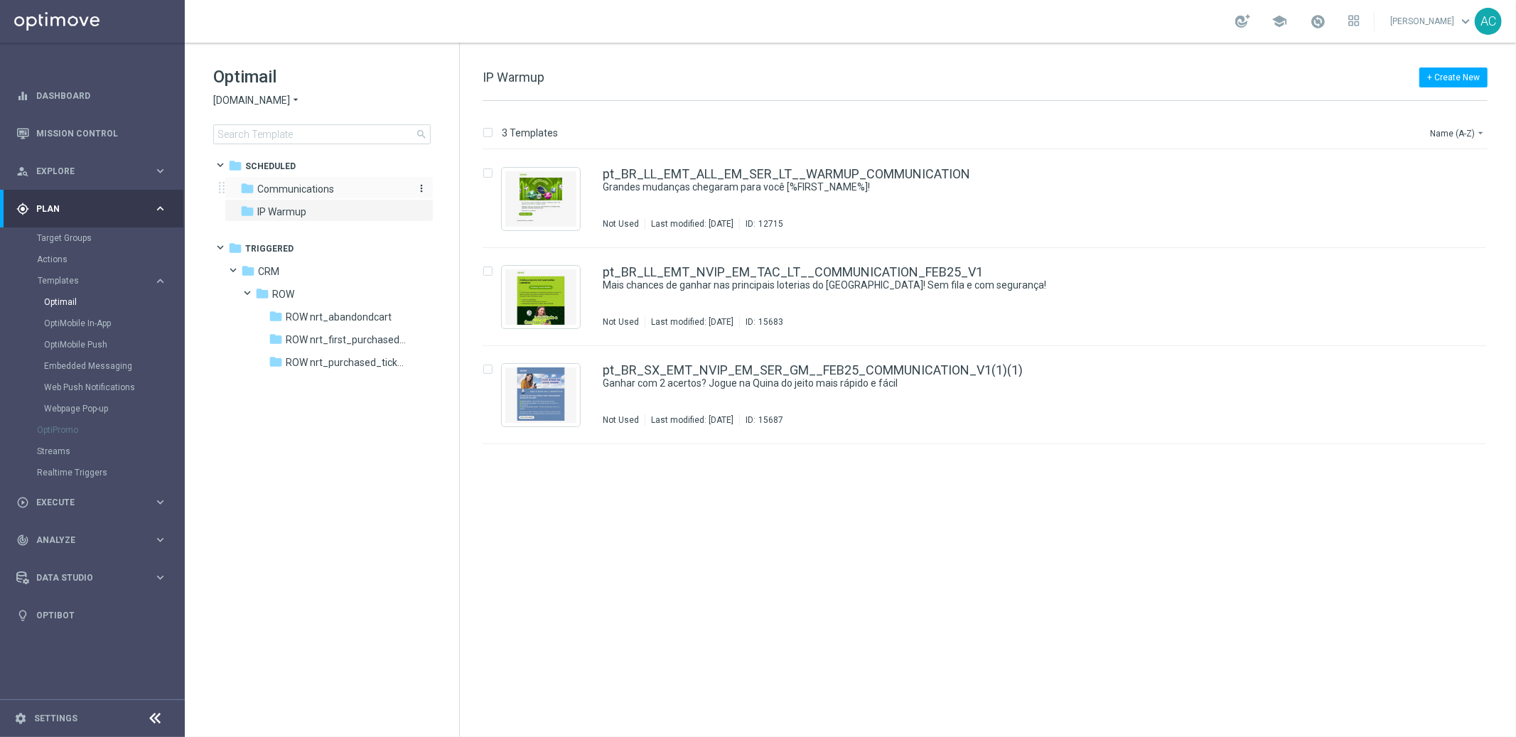
click at [296, 188] on span "Communications" at bounding box center [295, 189] width 77 height 13
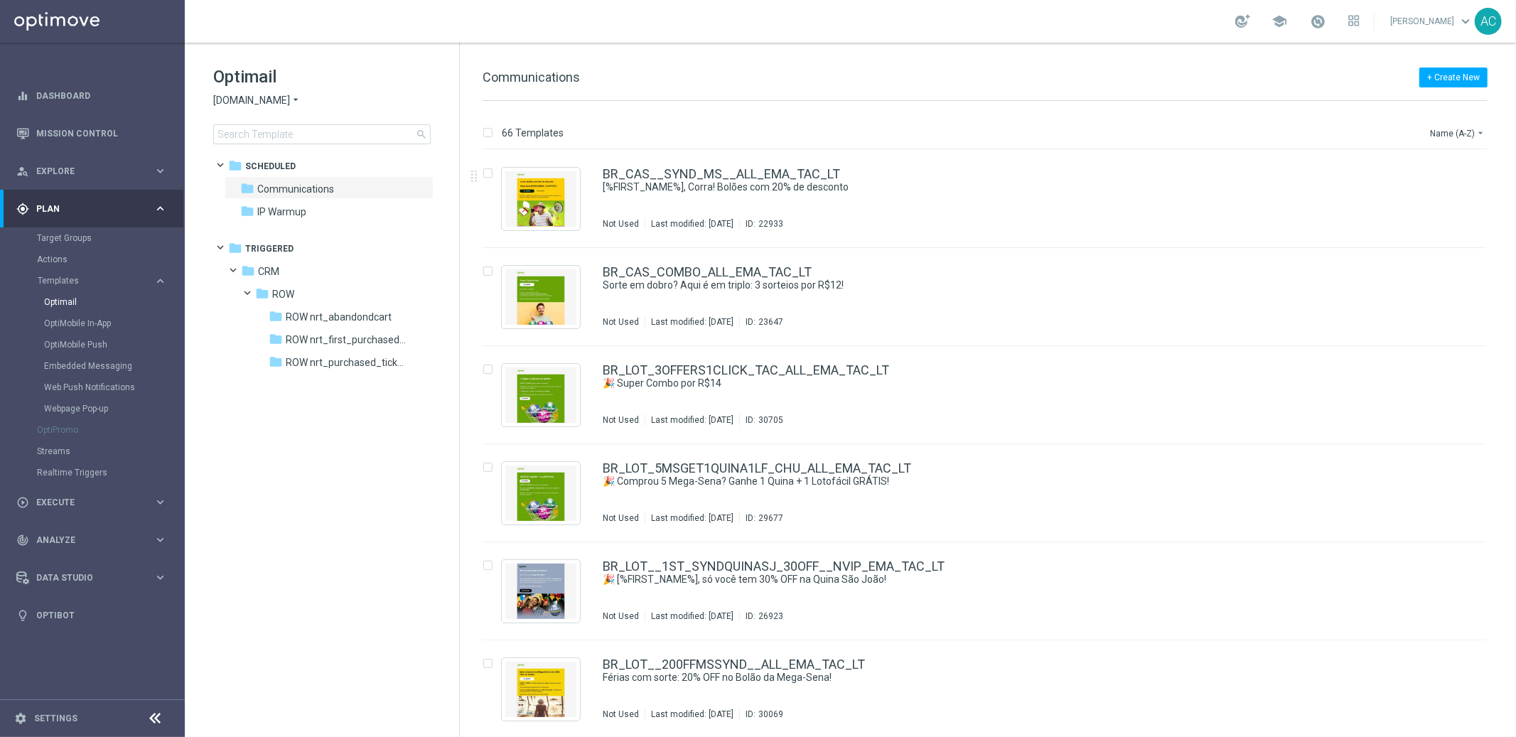
click at [1460, 120] on div "Name (A-Z) arrow_drop_down" at bounding box center [1458, 130] width 59 height 21
click at [1467, 139] on button "Name (A-Z) arrow_drop_down" at bounding box center [1458, 132] width 59 height 17
click at [1463, 202] on div "Date Modified (Newest)" at bounding box center [1431, 197] width 114 height 20
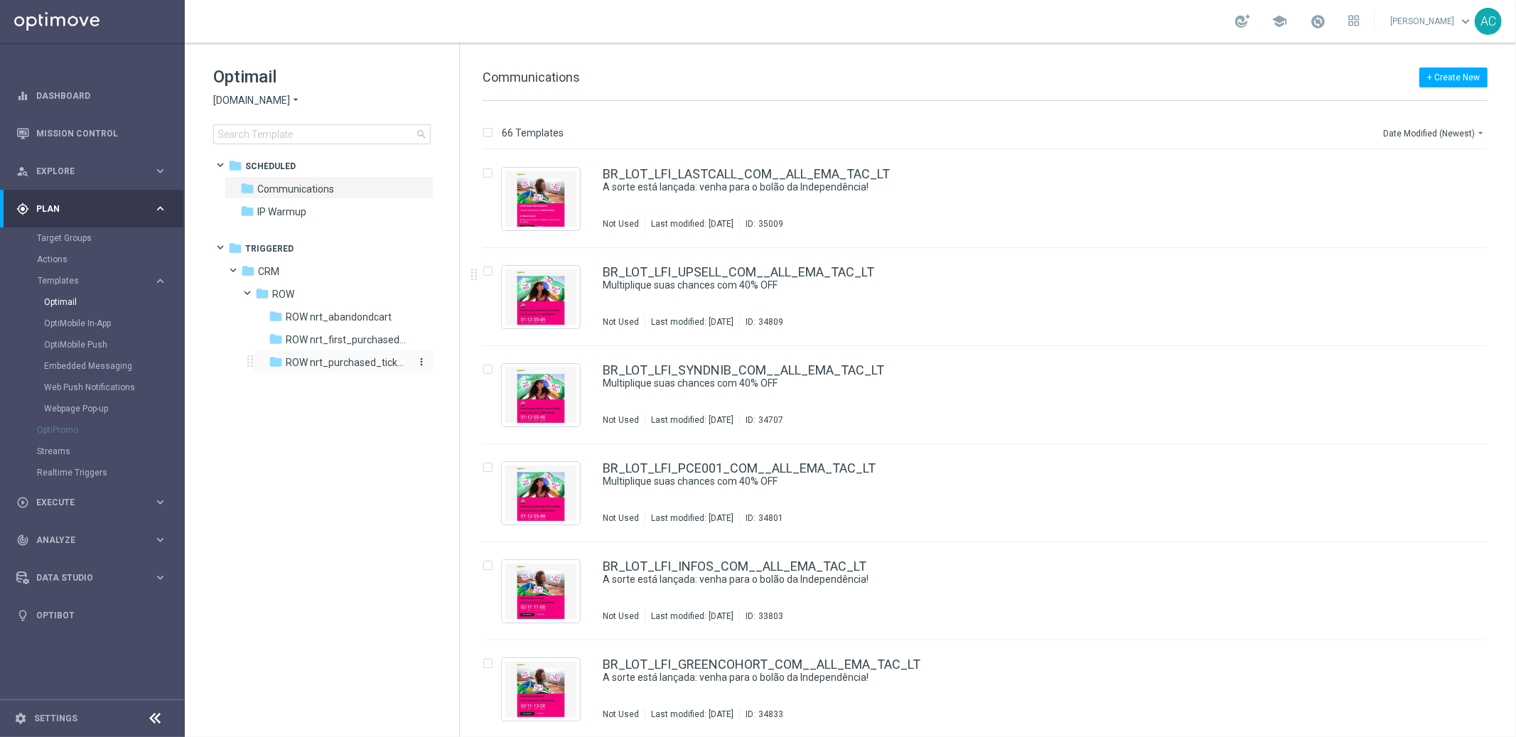
click at [344, 365] on span "ROW nrt_purchased_tickets" at bounding box center [347, 362] width 123 height 13
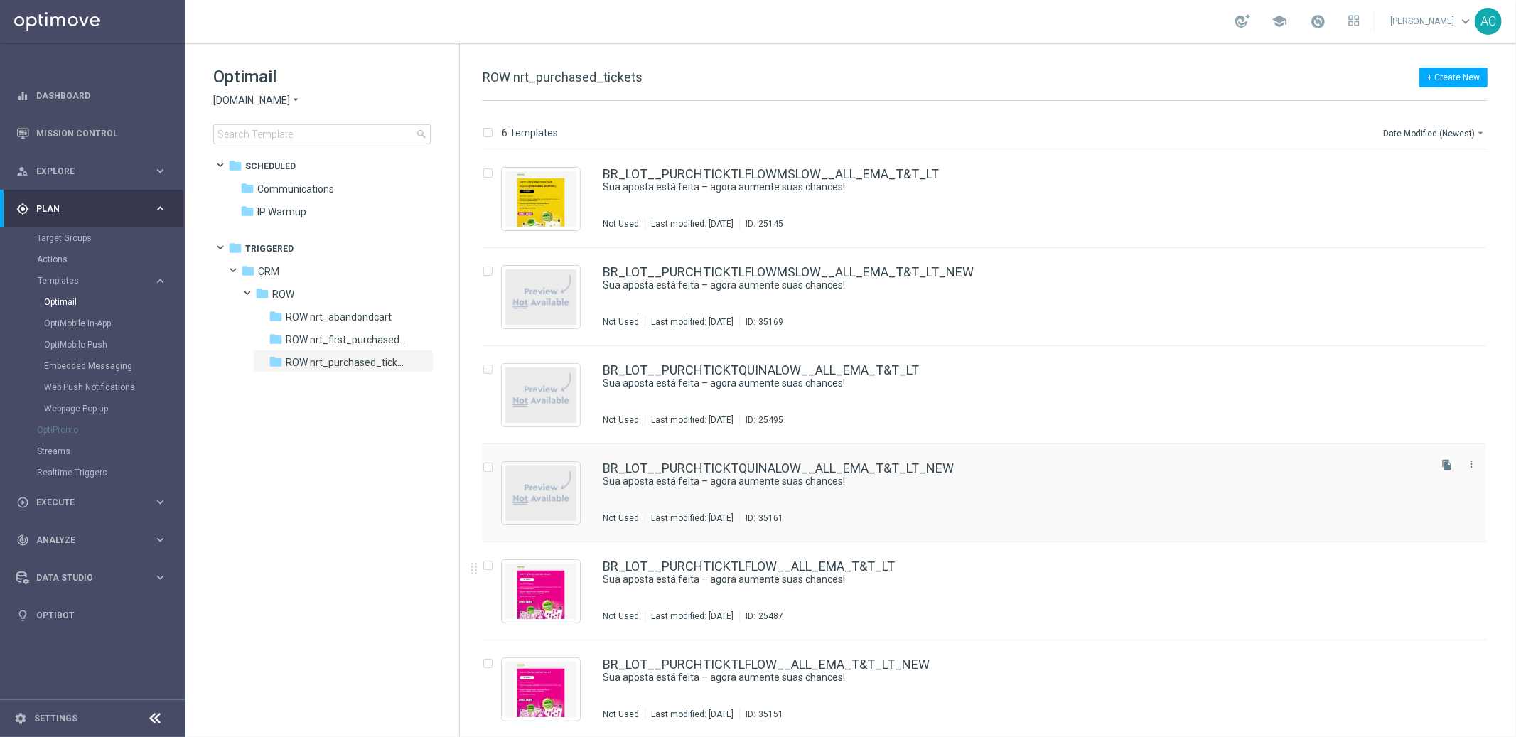
scroll to position [1, 0]
click at [989, 197] on div "BR_LOT__PURCHTICKTLFLOWMSLOW__ALL_EMA_T&T_LT Sua aposta está feita – agora aume…" at bounding box center [1015, 197] width 824 height 62
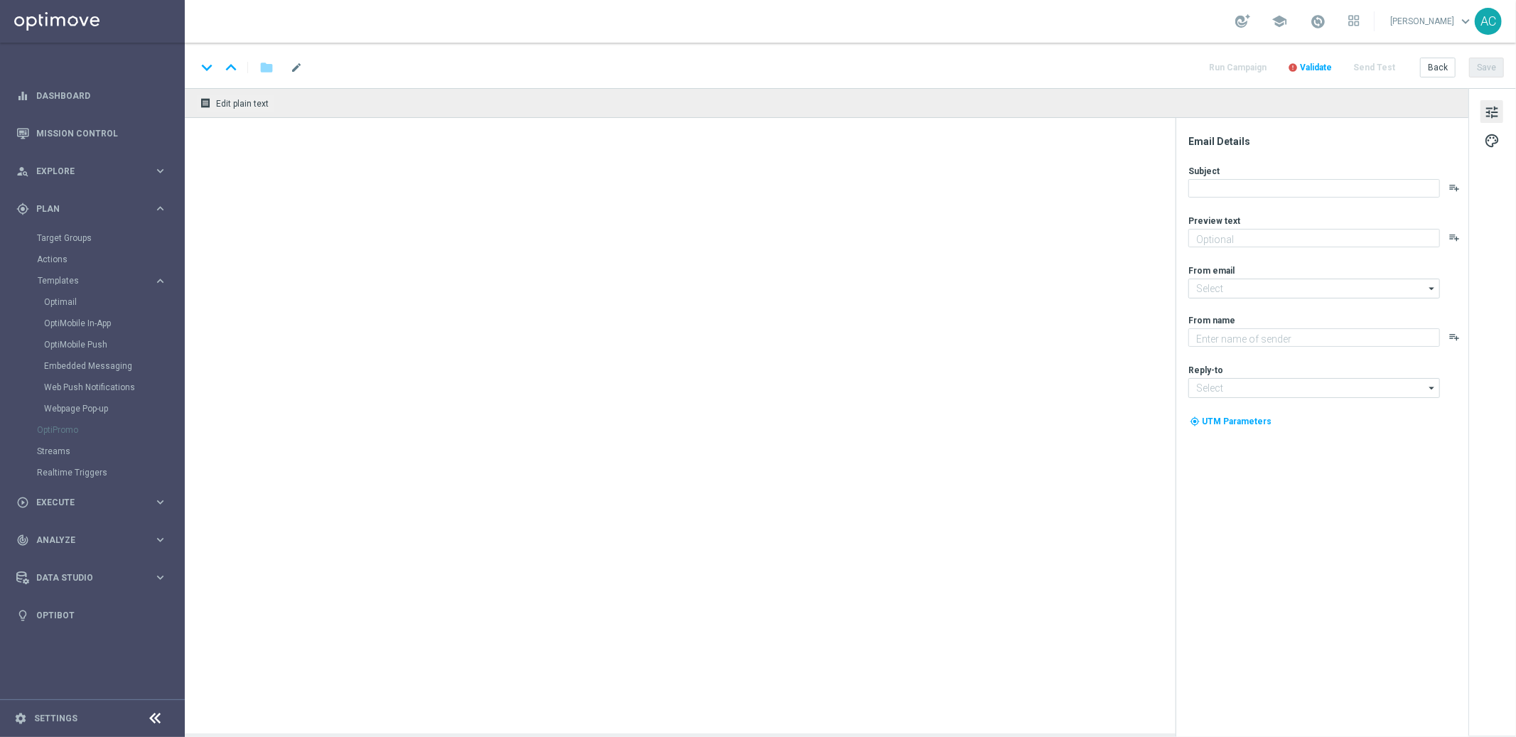
type textarea "Só hoje: leve 3 bilhetes pagando apenas 2!"
type textarea "[DOMAIN_NAME]"
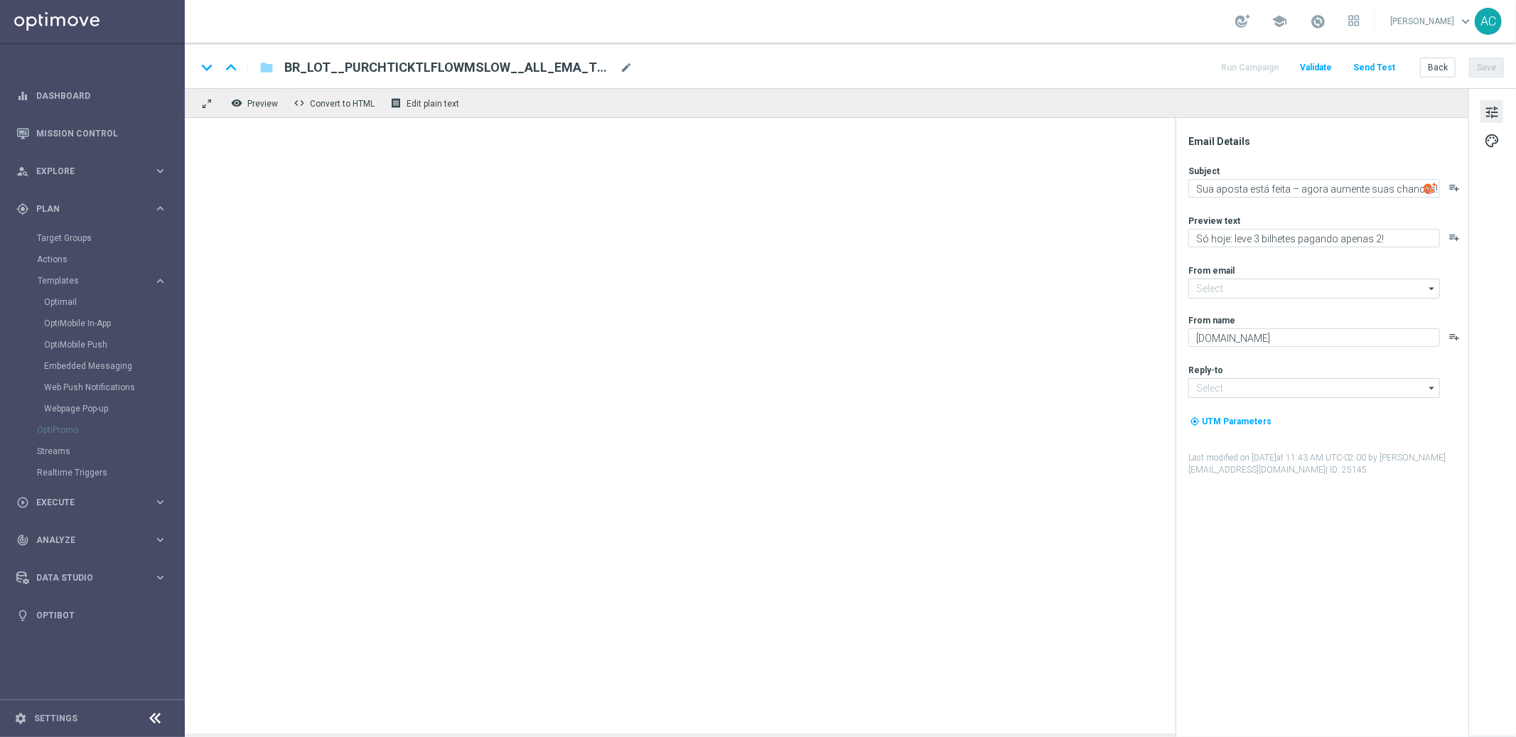
type input "[EMAIL_ADDRESS][DOMAIN_NAME]"
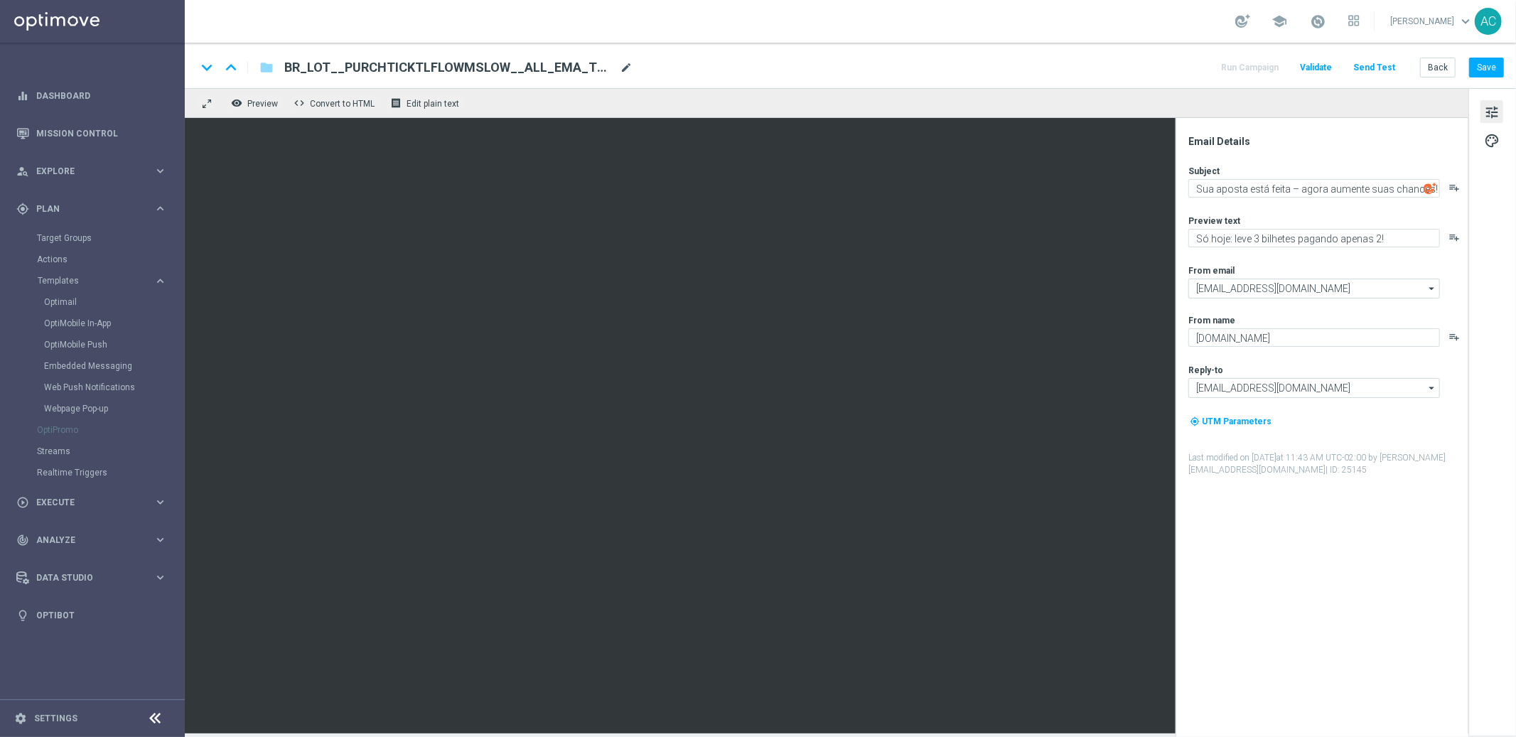
click at [631, 68] on span "mode_edit" at bounding box center [626, 67] width 13 height 13
click at [269, 63] on icon "folder" at bounding box center [267, 67] width 14 height 17
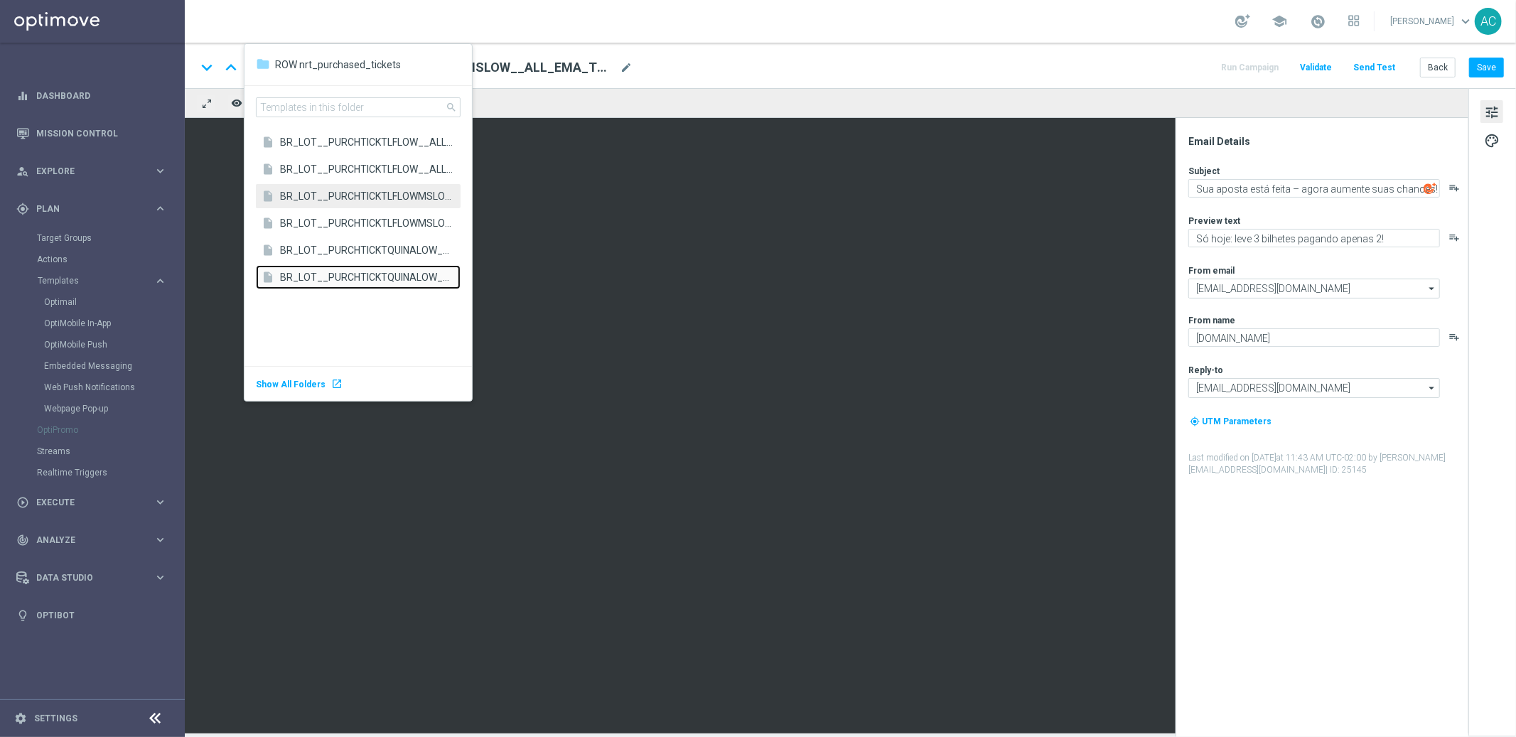
click at [405, 273] on span "BR_LOT__PURCHTICKTQUINALOW__ALL_EMA_T&T_LT_NEW" at bounding box center [366, 277] width 173 height 14
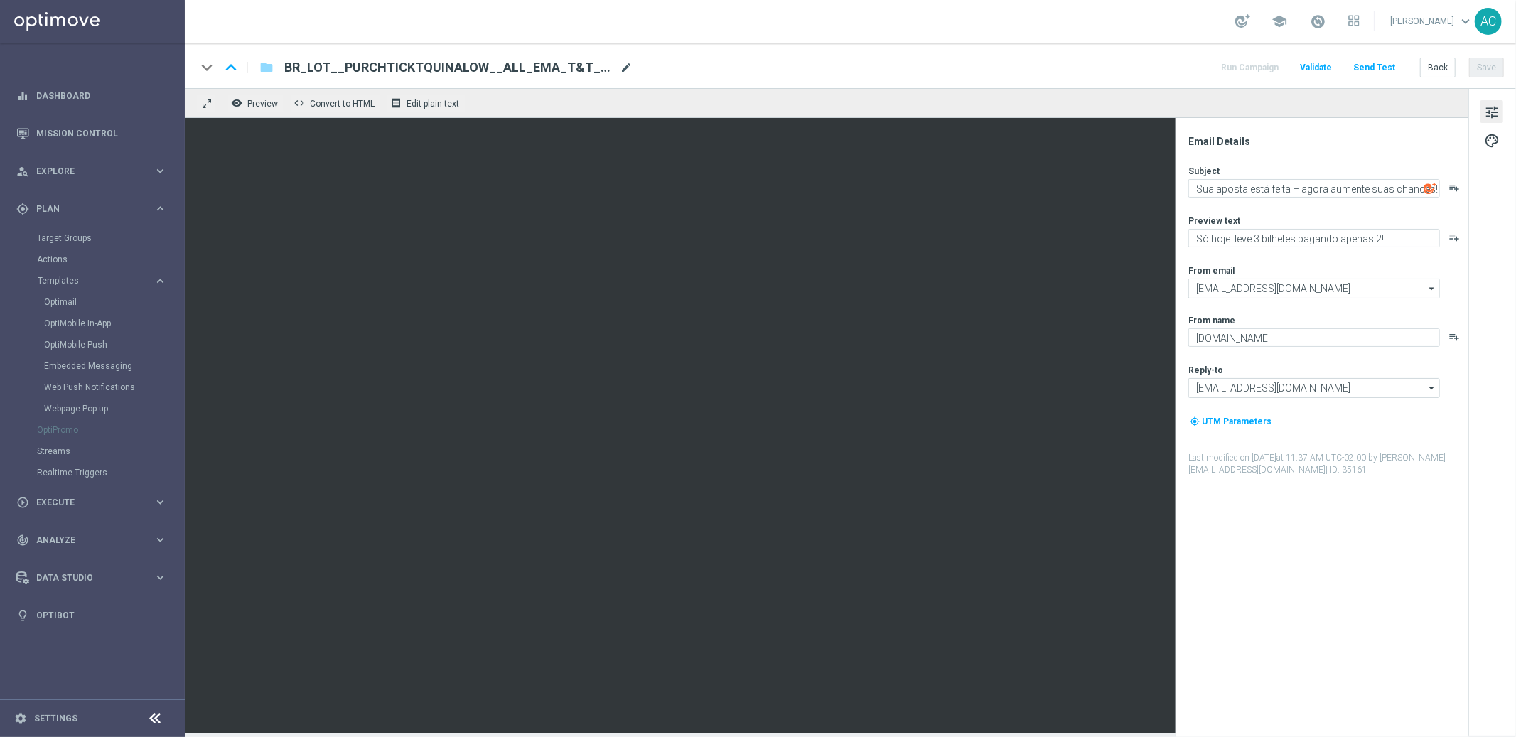
click at [623, 67] on span "mode_edit" at bounding box center [626, 67] width 13 height 13
click at [595, 67] on input "BR_LOT__PURCHTICKTQUINALOW__ALL_EMA_T&T_LT_NEW" at bounding box center [460, 67] width 353 height 18
click at [442, 72] on input "BR_LOT__PURCHTICKTQUINALOW__ALL_EMA_T&T_LT" at bounding box center [460, 67] width 353 height 18
type input "BR_LOT__PURCHTICKTQUINALOW2__ALL_EMA_T&T_LT"
click at [1497, 69] on button "Save" at bounding box center [1487, 68] width 35 height 20
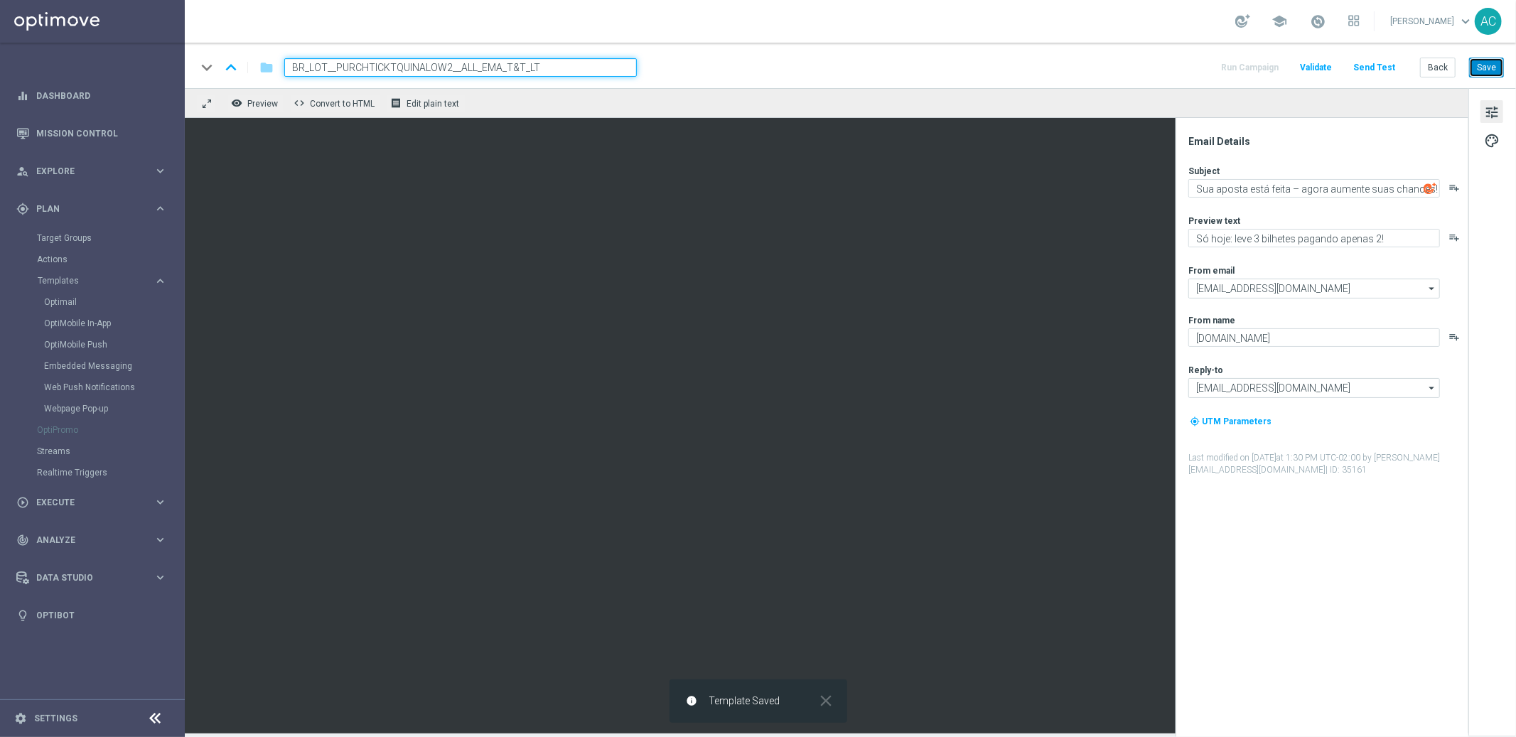
click at [1477, 65] on button "Save" at bounding box center [1487, 68] width 35 height 20
click at [260, 69] on icon "folder" at bounding box center [267, 67] width 14 height 17
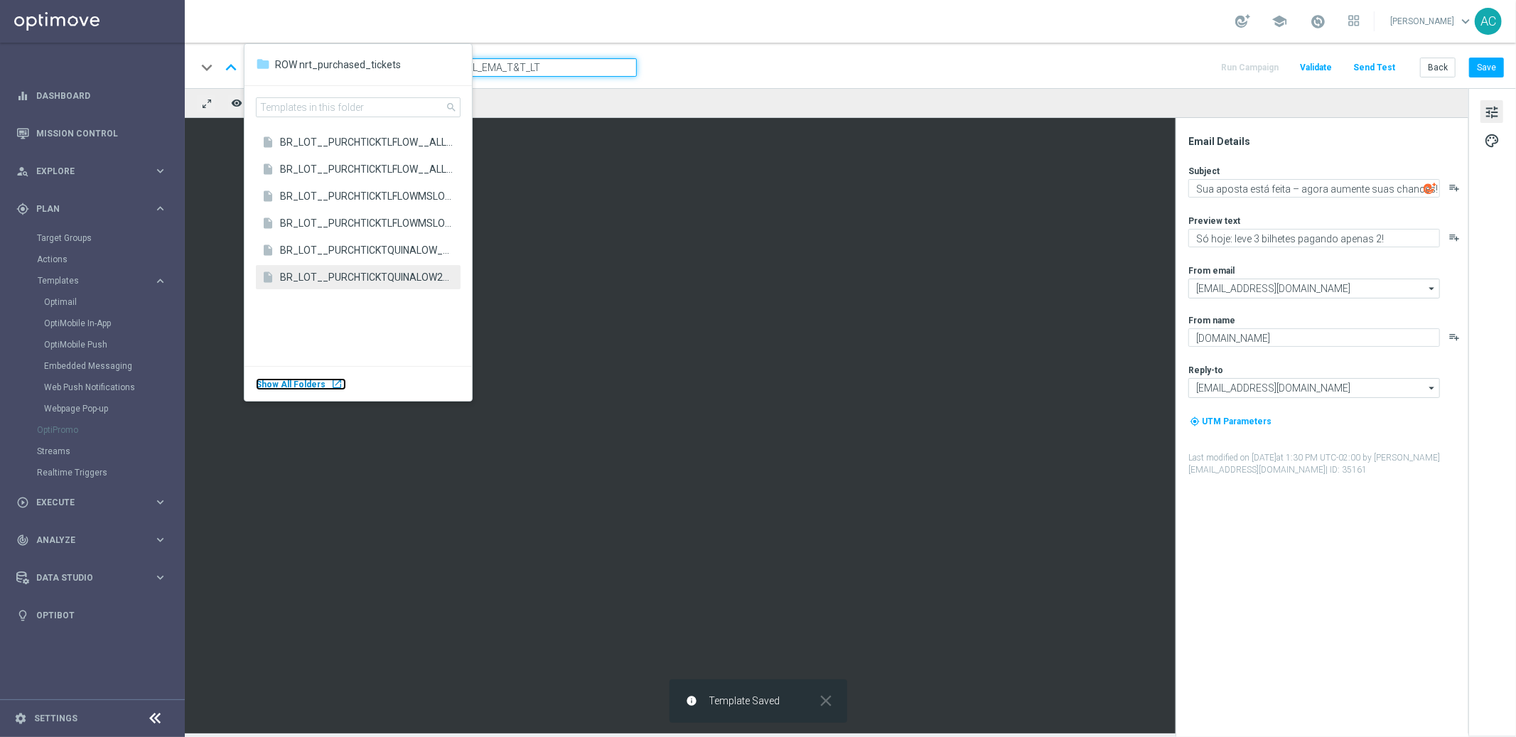
click at [319, 387] on span "Show All Folders" at bounding box center [291, 385] width 70 height 10
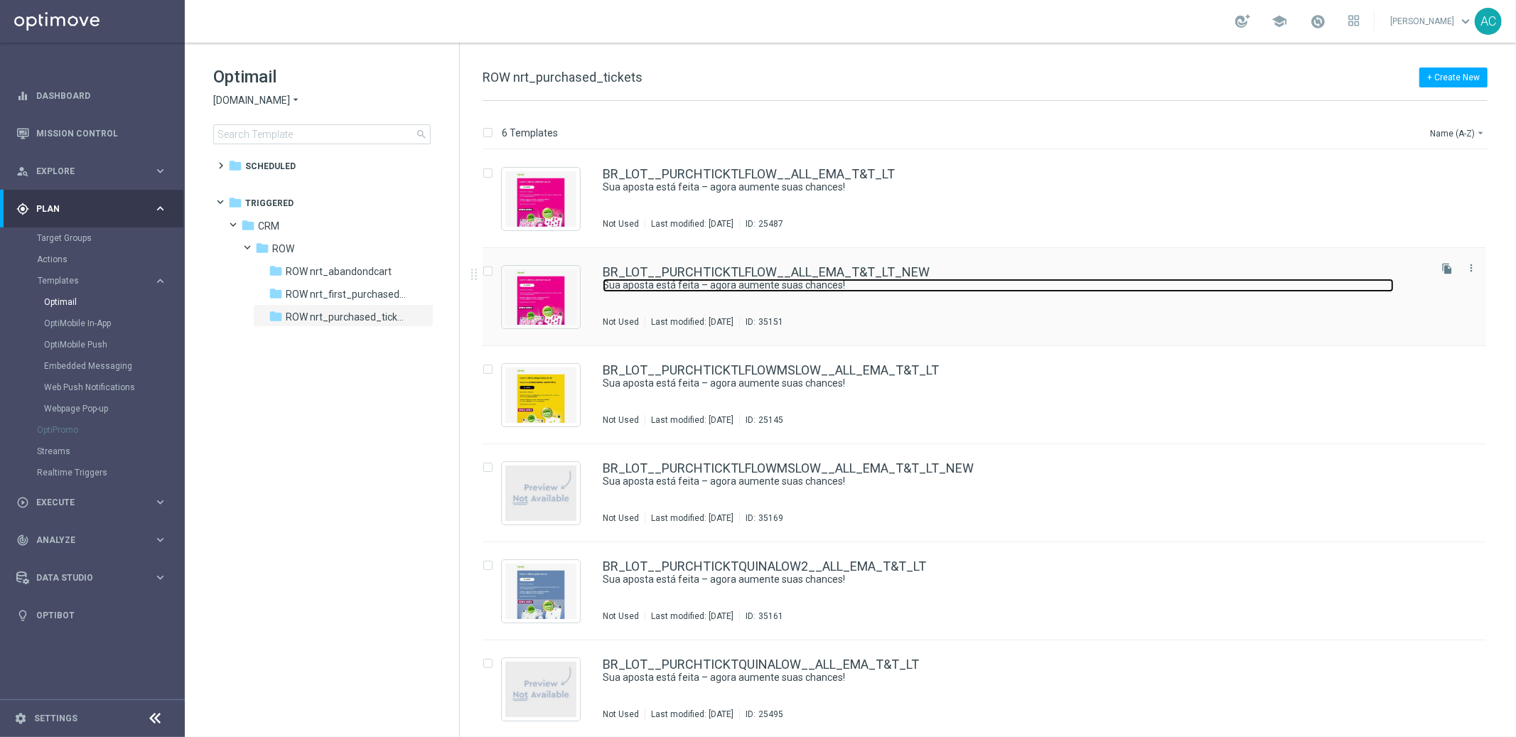
click at [989, 289] on link "Sua aposta está feita – agora aumente suas chances!" at bounding box center [998, 286] width 791 height 14
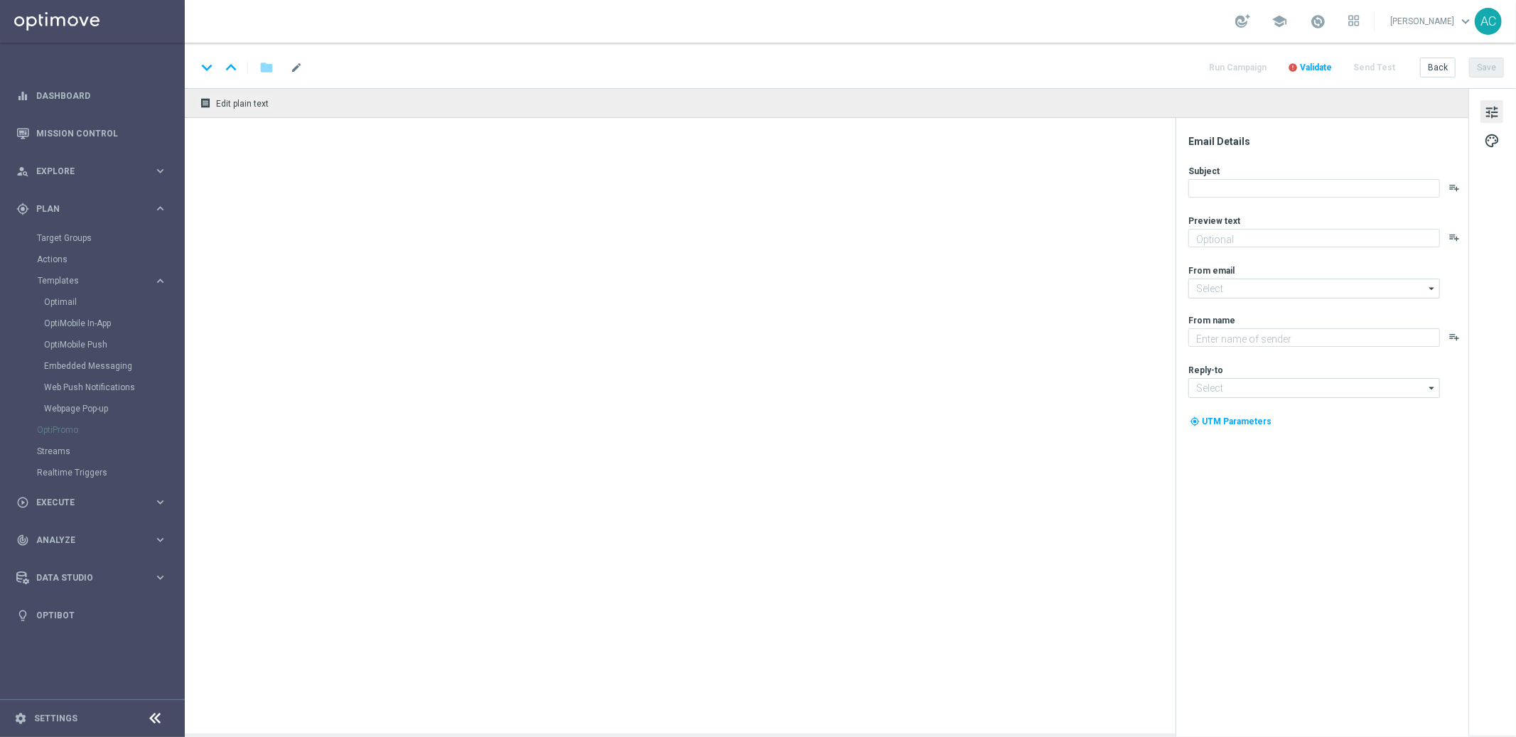
type input "BR_LOT__PURCHTICKTLFLOW__ALL_EMA_T&T_LT_NEW"
type textarea "Só hoje: leve 3 bilhetes pagando apenas 2!"
type input "[EMAIL_ADDRESS][DOMAIN_NAME]"
type textarea "[DOMAIN_NAME]"
type input "[EMAIL_ADDRESS][DOMAIN_NAME]"
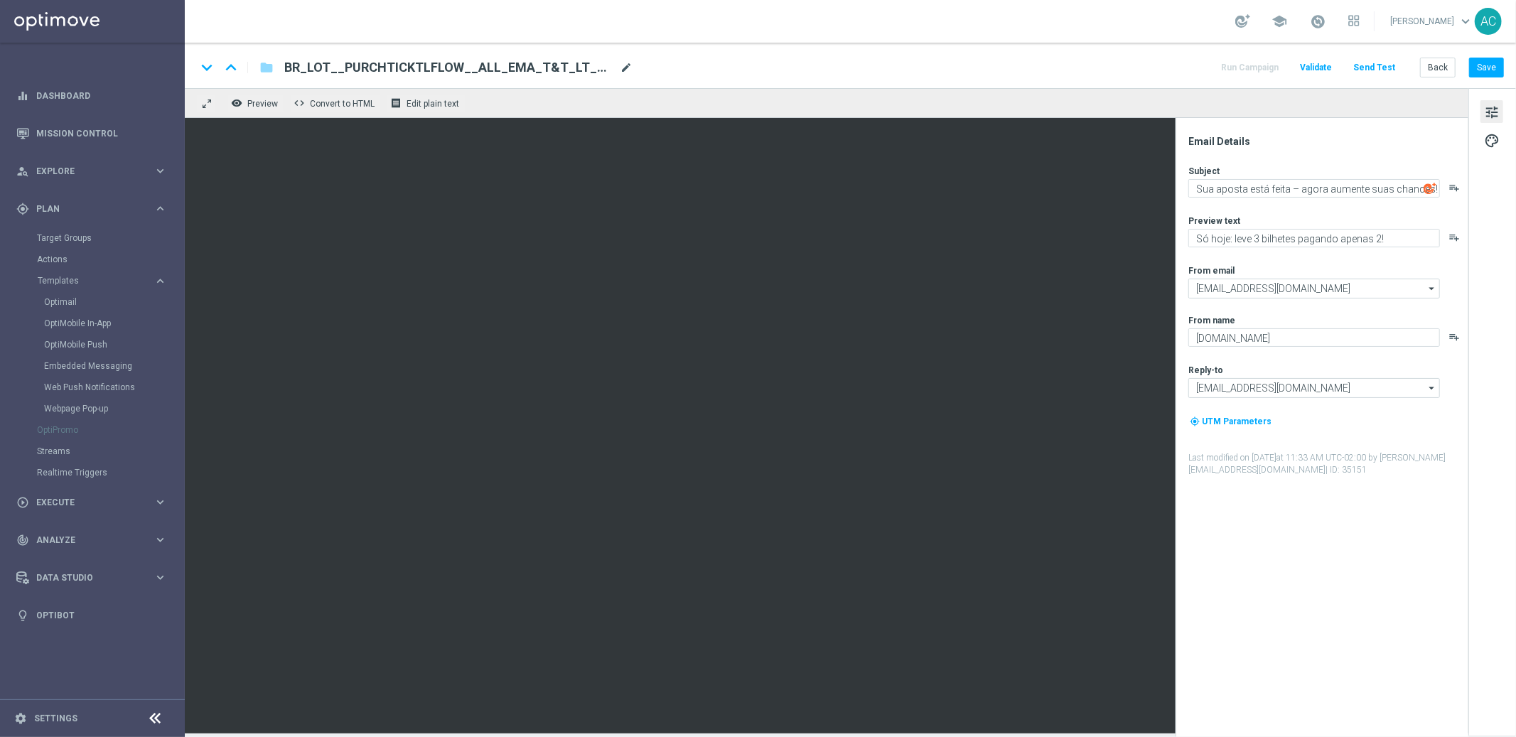
click at [623, 66] on span "mode_edit" at bounding box center [626, 67] width 13 height 13
click at [424, 66] on input "BR_LOT__PURCHTICKTLFLOW__ALL_EMA_T&T_LT" at bounding box center [460, 67] width 353 height 18
type input "BR_LOT__PURCHTICKTLFLOW2__ALL_EMA_T&T_LT"
click at [1494, 71] on button "Save" at bounding box center [1487, 68] width 35 height 20
click at [266, 68] on icon "folder" at bounding box center [267, 67] width 14 height 17
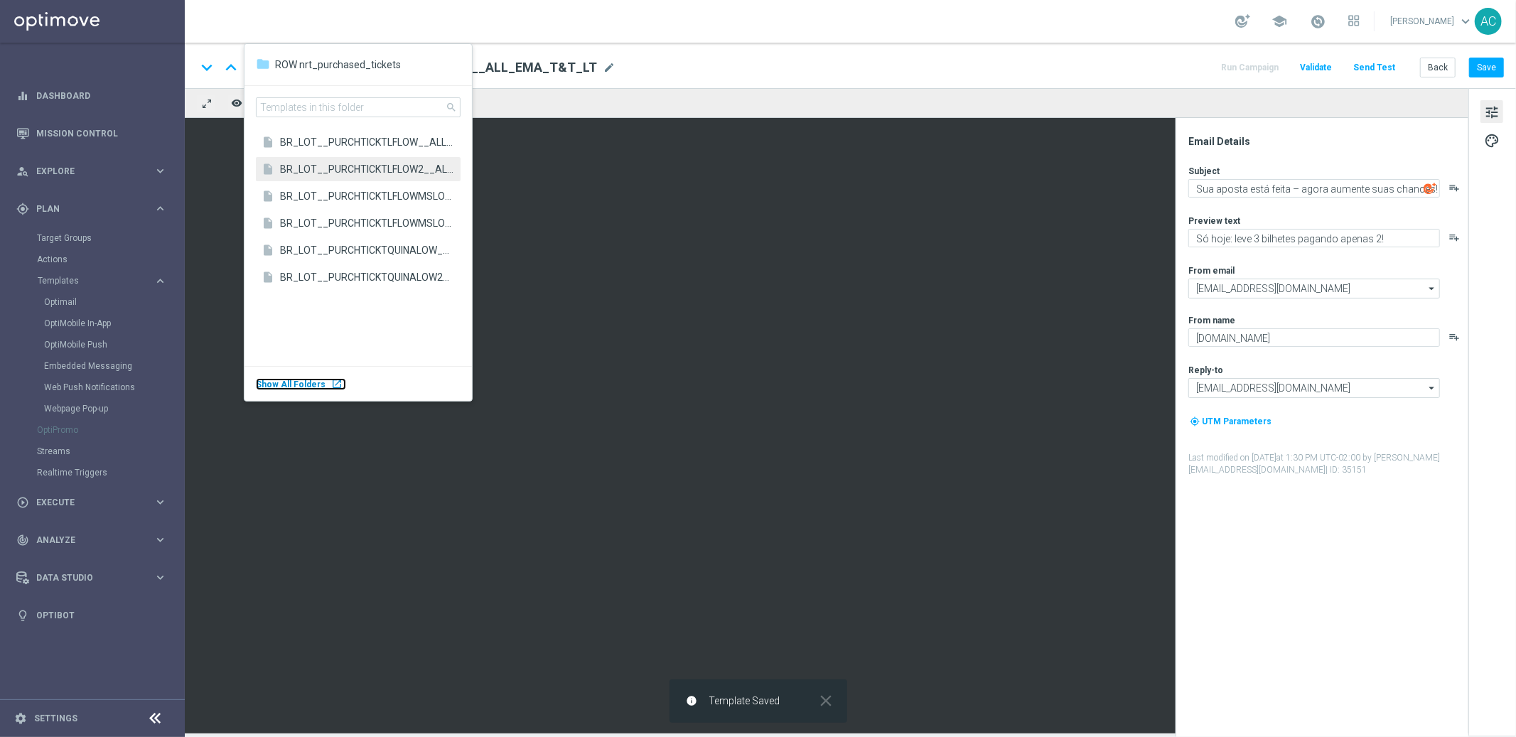
click at [299, 382] on span "Show All Folders" at bounding box center [291, 385] width 70 height 10
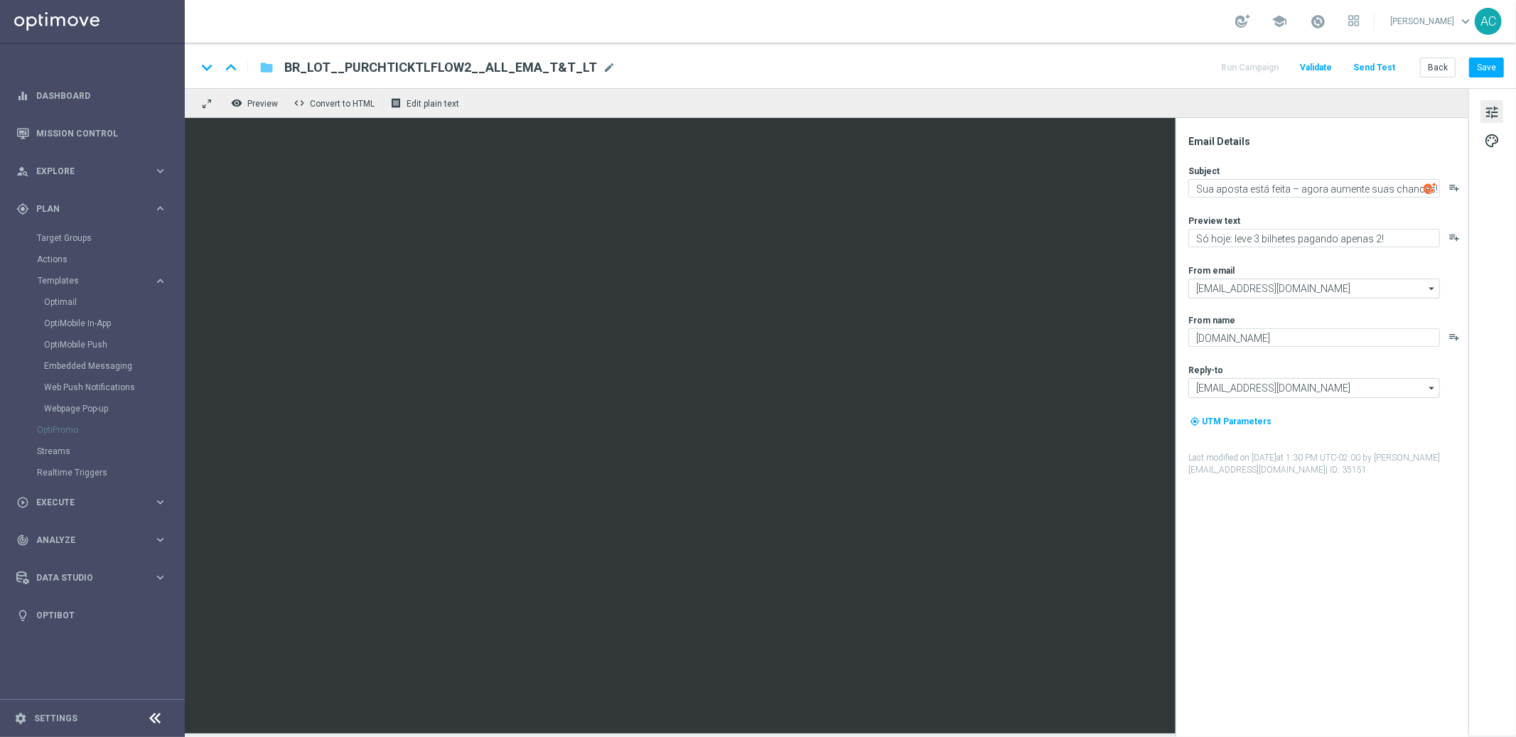
click at [269, 68] on icon "folder" at bounding box center [267, 67] width 14 height 17
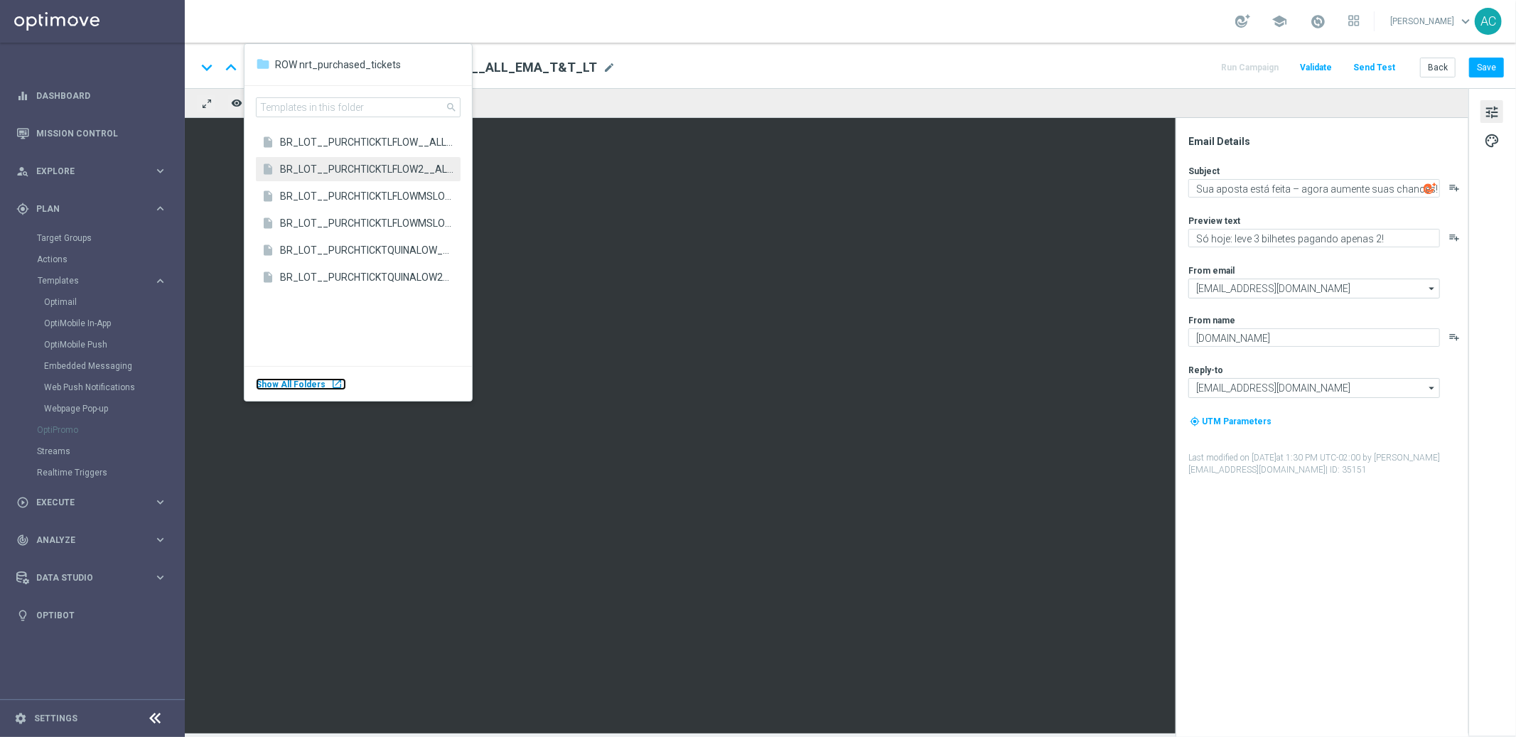
click at [319, 385] on span "Show All Folders" at bounding box center [291, 385] width 70 height 10
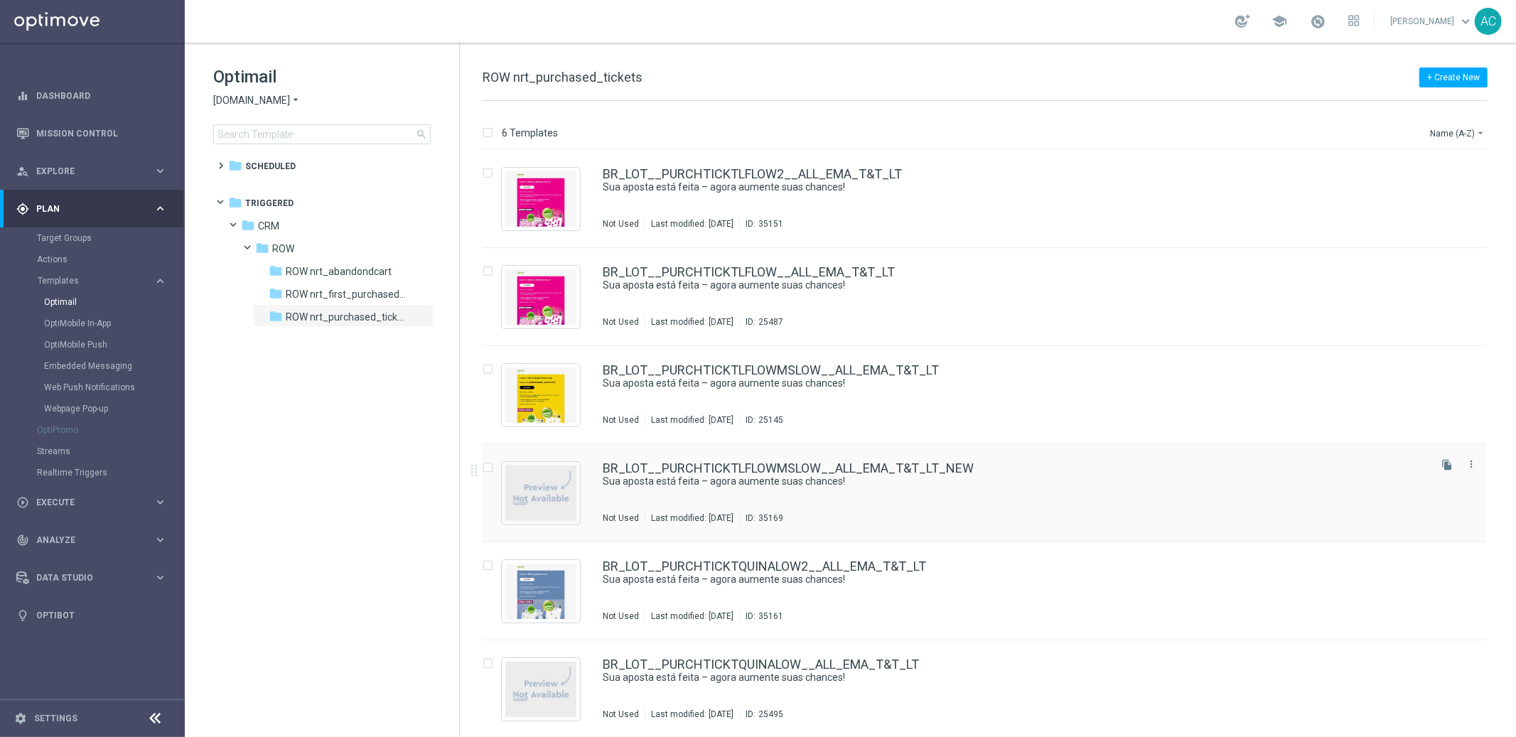
scroll to position [1, 0]
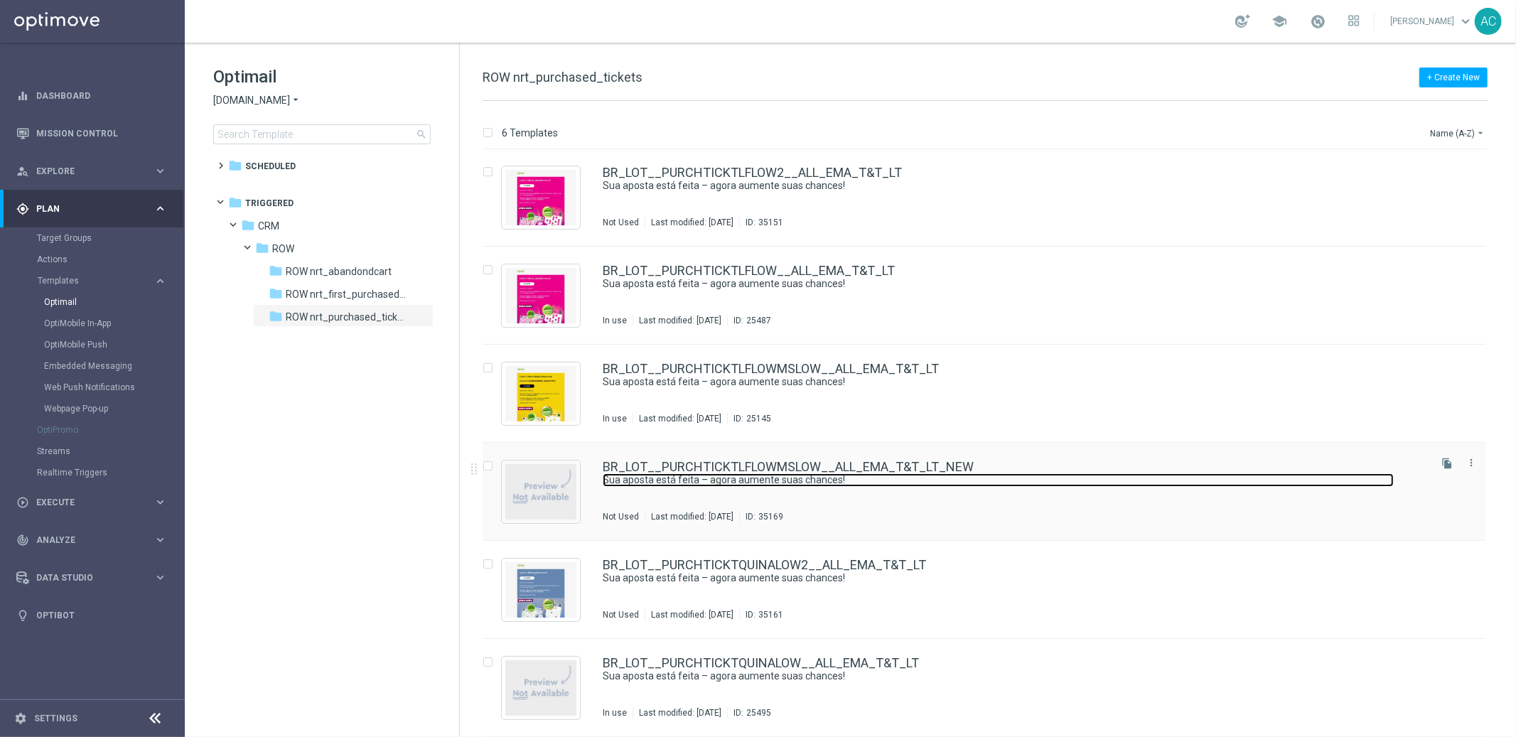
click at [1044, 474] on link "Sua aposta está feita – agora aumente suas chances!" at bounding box center [998, 480] width 791 height 14
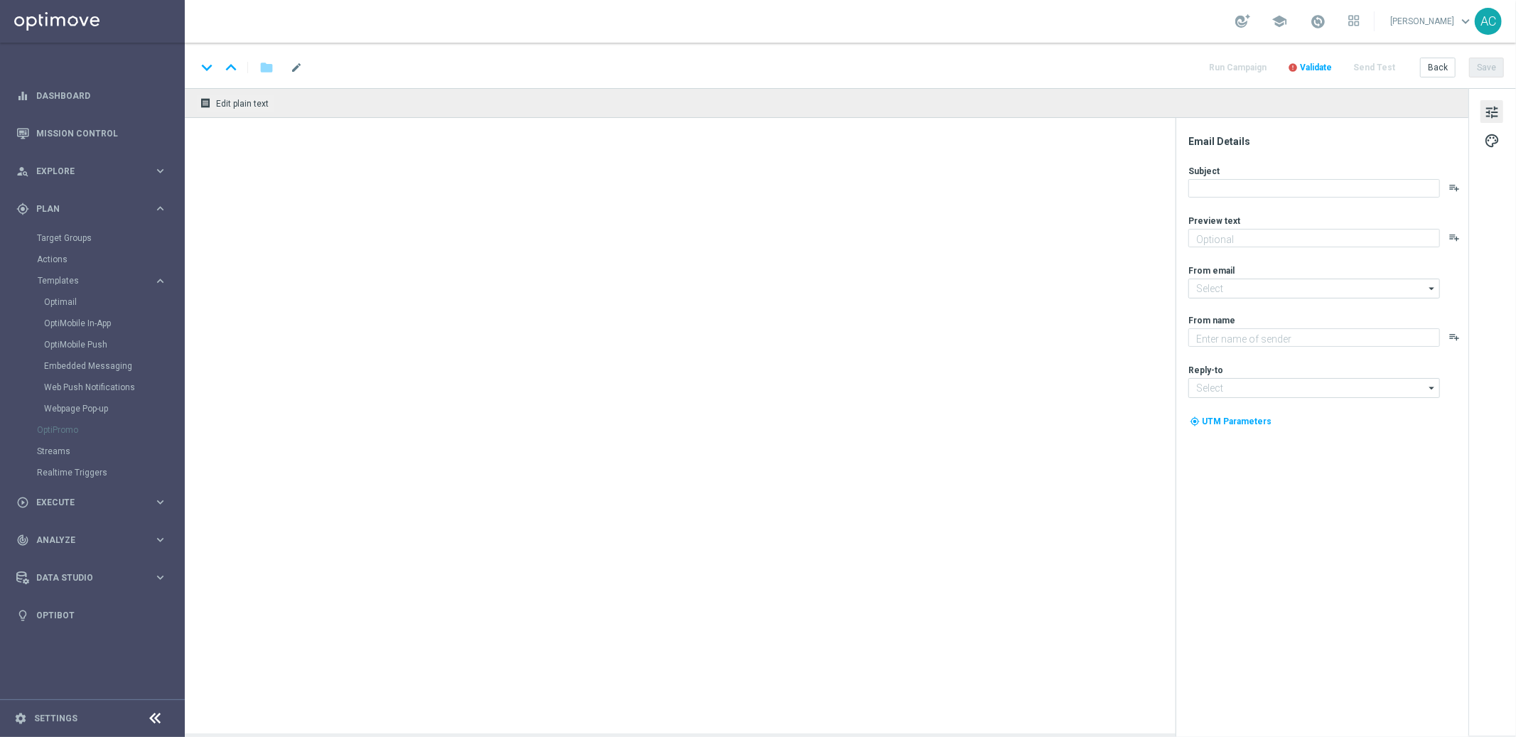
type input "BR_LOT__PURCHTICKTLFLOWMSLOW__ALL_EMA_T&T_LT_NEW"
type textarea "Só hoje: leve 3 bilhetes pagando apenas 2!"
type textarea "[DOMAIN_NAME]"
type input "[EMAIL_ADDRESS][DOMAIN_NAME]"
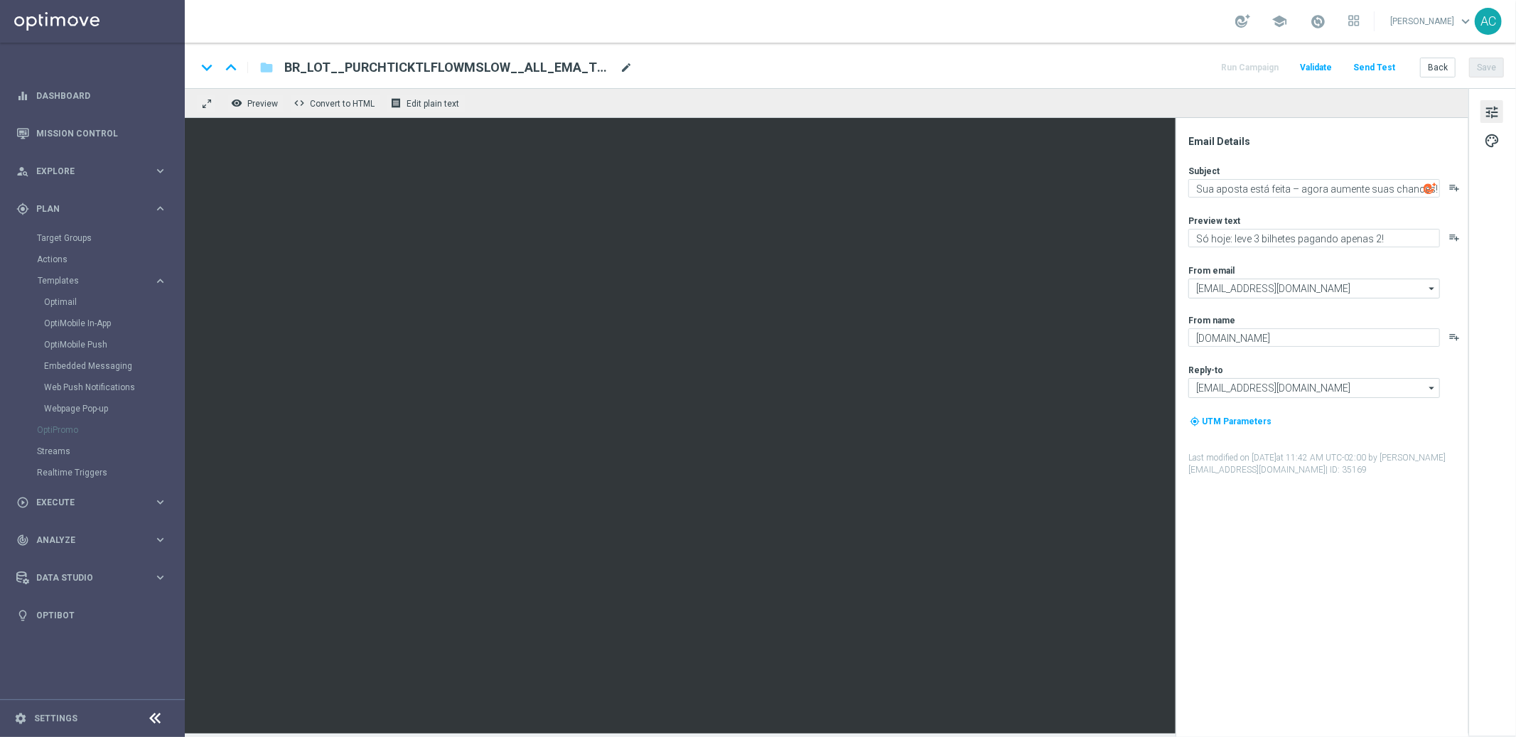
click at [626, 66] on span "mode_edit" at bounding box center [626, 67] width 13 height 13
drag, startPoint x: 461, startPoint y: 70, endPoint x: 486, endPoint y: 65, distance: 25.2
click at [462, 69] on input "BR_LOT__PURCHTICKTLFLOWMSLOW__ALL_EMA_T&T_LT" at bounding box center [460, 67] width 353 height 18
type input "BR_LOT__PURCHTICKTLFLOWMSLOW2__ALL_EMA_T&T_LT"
click at [1491, 69] on button "Save" at bounding box center [1487, 68] width 35 height 20
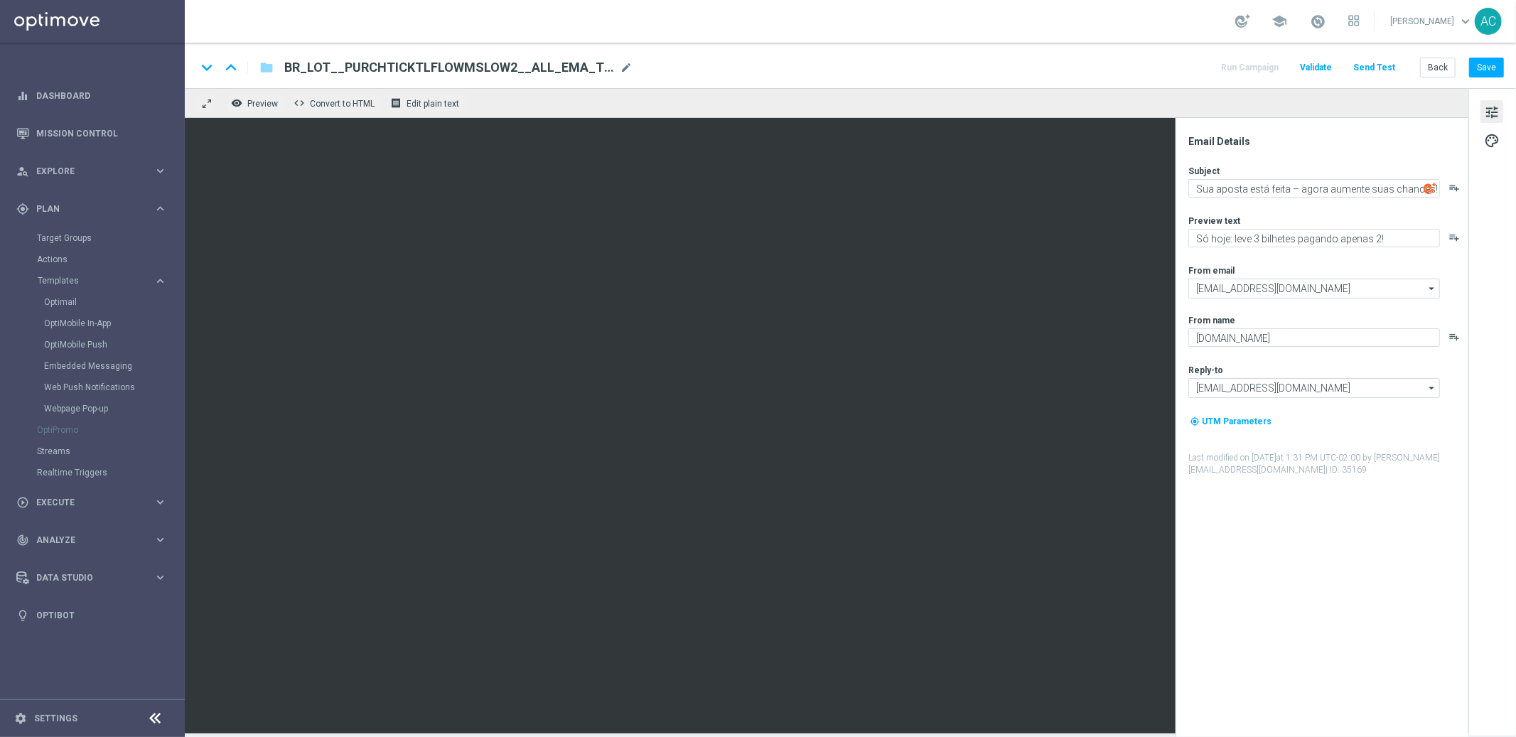
click at [554, 62] on span "BR_LOT__PURCHTICKTLFLOWMSLOW2__ALL_EMA_T&T_LT" at bounding box center [449, 67] width 330 height 17
click at [554, 62] on input "BR_LOT__PURCHTICKTLFLOWMSLOW2__ALL_EMA_T&T_LT" at bounding box center [460, 67] width 353 height 18
click at [486, 60] on input "BR_LOT__PURCHTICKTLFLOWMSLOW2__ALL_EMA_T&T_LT" at bounding box center [460, 67] width 353 height 18
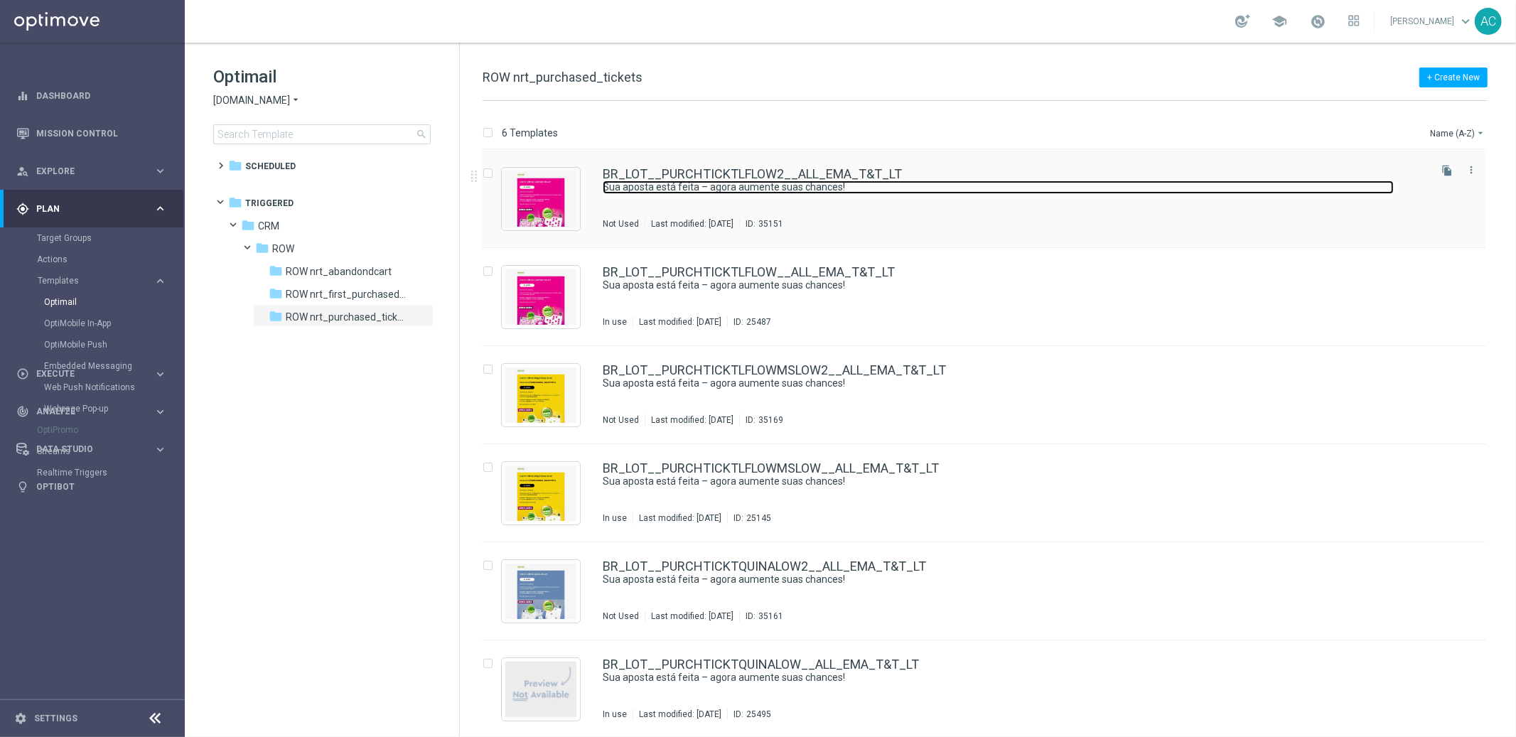
click at [832, 182] on link "Sua aposta está feita – agora aumente suas chances!" at bounding box center [998, 188] width 791 height 14
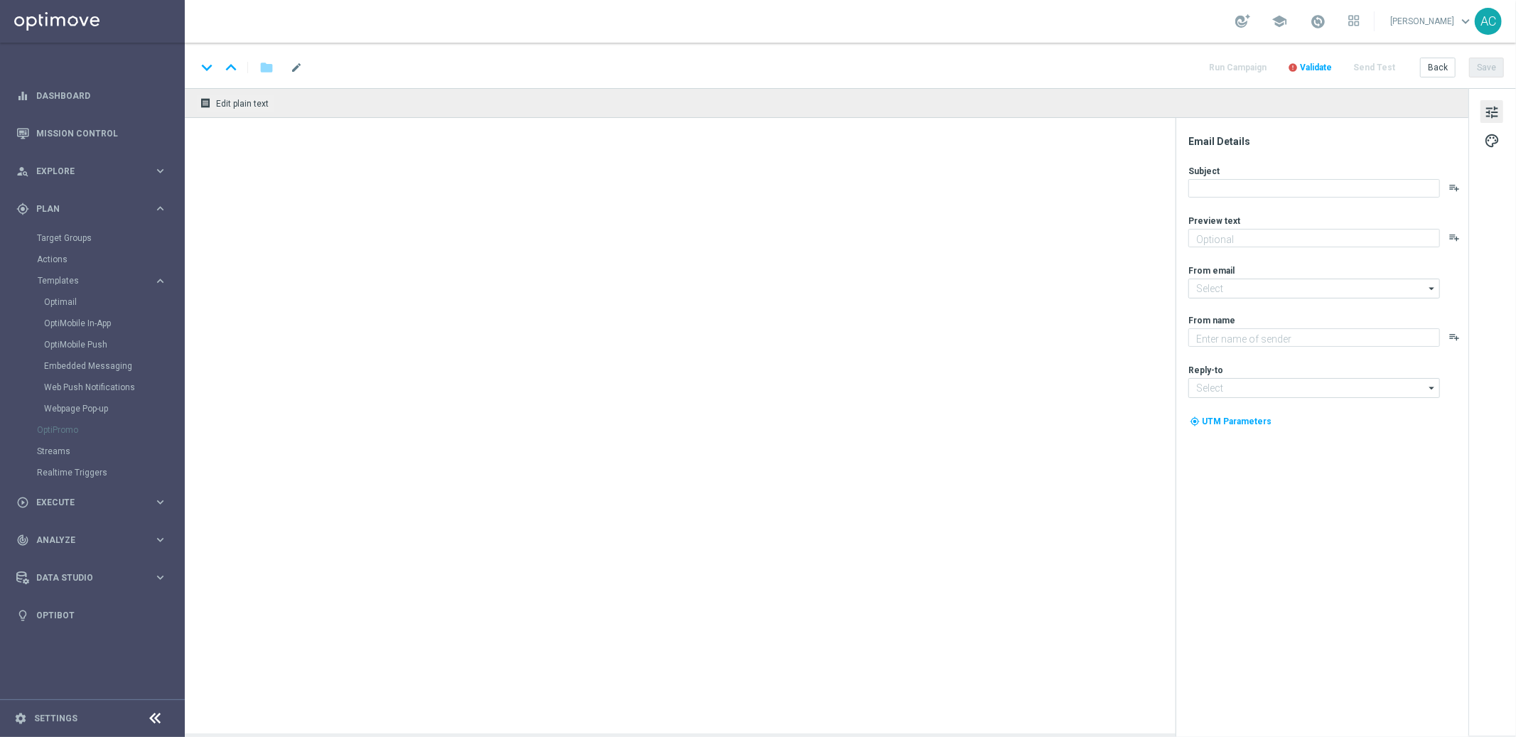
type textarea "Só hoje: leve 3 bilhetes pagando apenas 2!"
type textarea "[DOMAIN_NAME]"
type input "[EMAIL_ADDRESS][DOMAIN_NAME]"
